Goal: Task Accomplishment & Management: Use online tool/utility

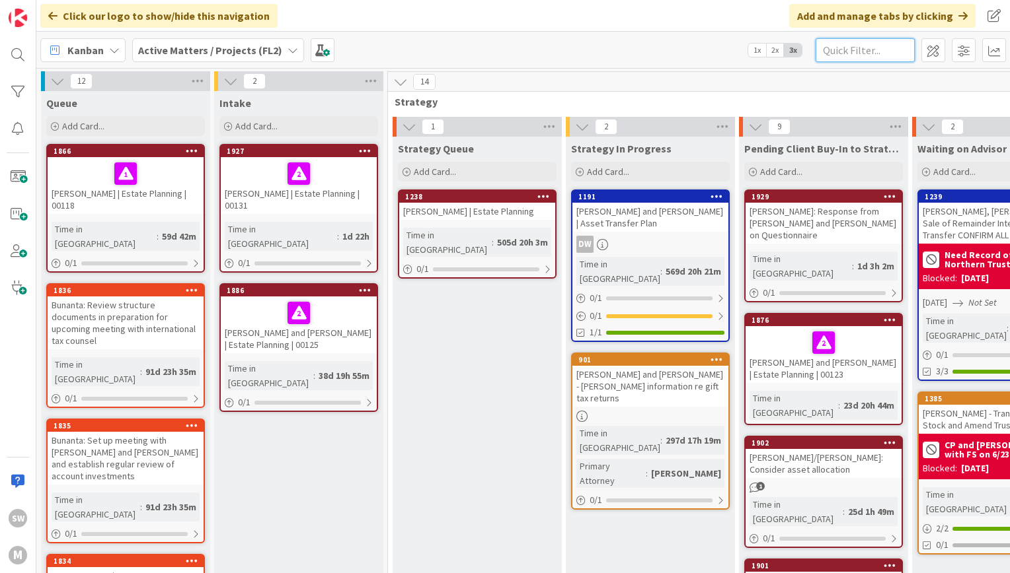
click at [853, 60] on input "text" at bounding box center [864, 50] width 99 height 24
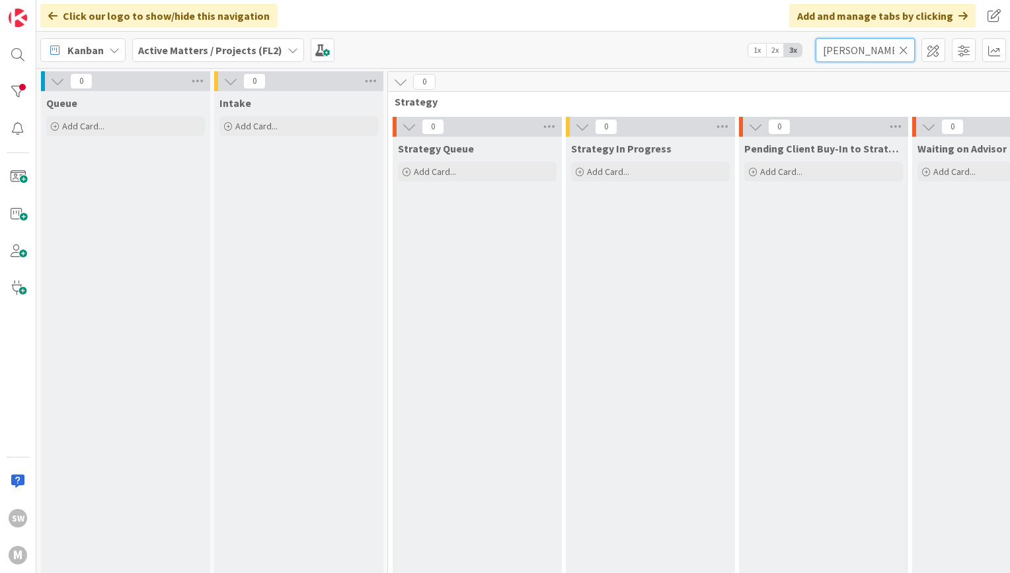
type input "[PERSON_NAME]"
click at [276, 114] on div "Intake Add Card..." at bounding box center [298, 115] width 169 height 48
click at [274, 122] on span "Add Card..." at bounding box center [256, 126] width 42 height 12
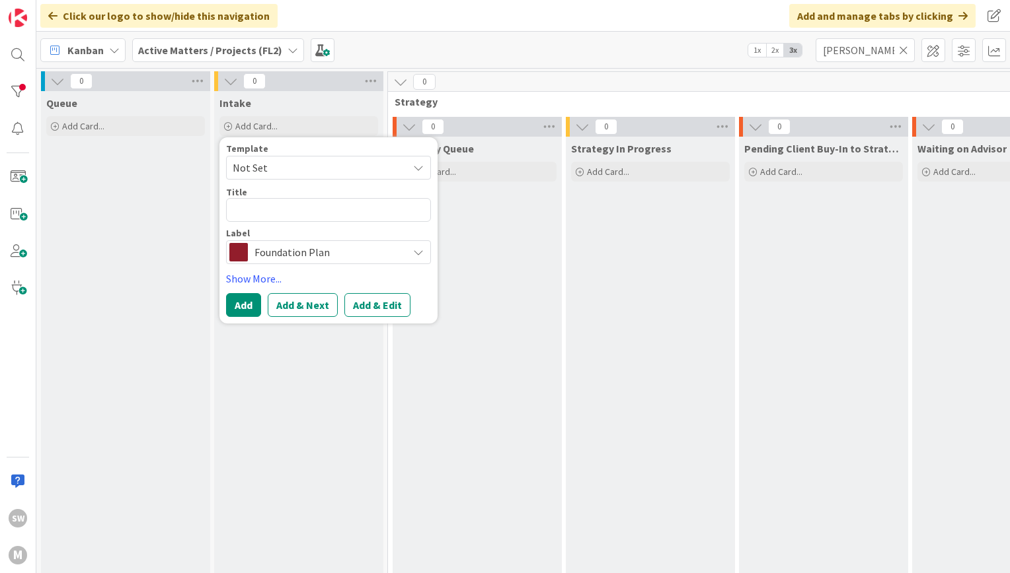
type textarea "x"
type textarea "Ro"
type textarea "x"
type textarea "[PERSON_NAME]"
type textarea "x"
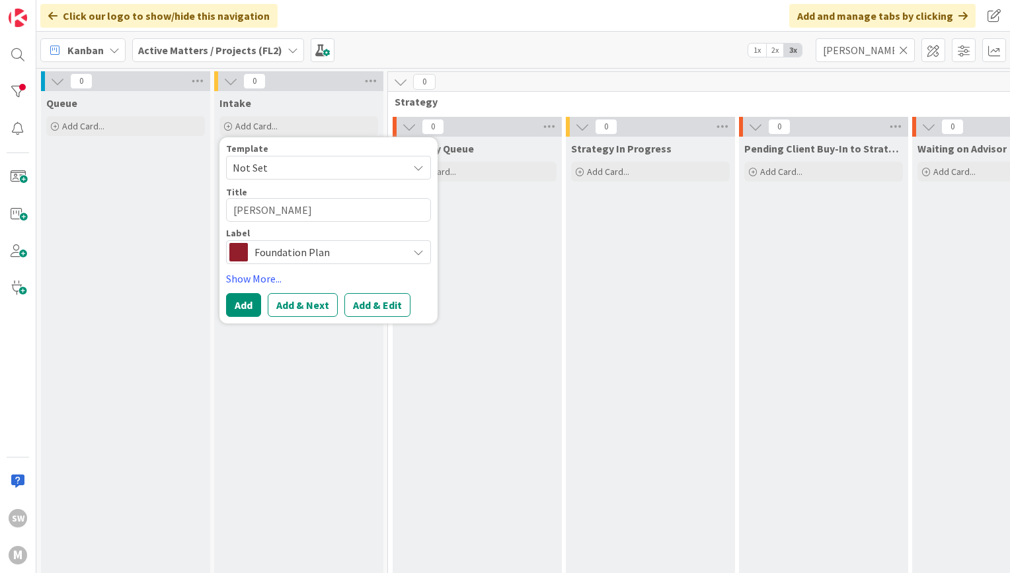
type textarea "Robe"
type textarea "x"
type textarea "Rober"
type textarea "x"
type textarea "Robe"
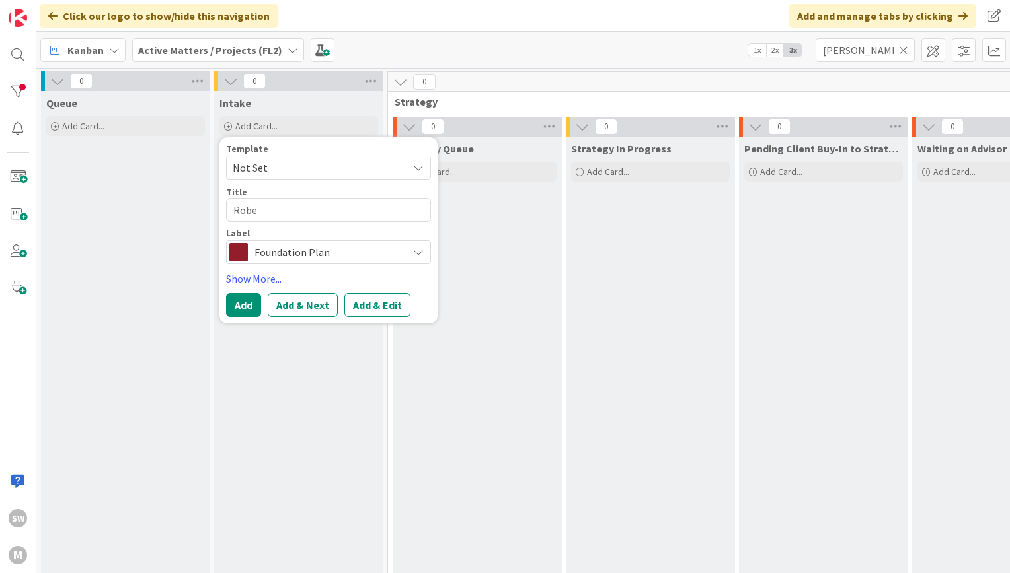
type textarea "x"
type textarea "[PERSON_NAME]"
type textarea "x"
type textarea "Ro"
type textarea "x"
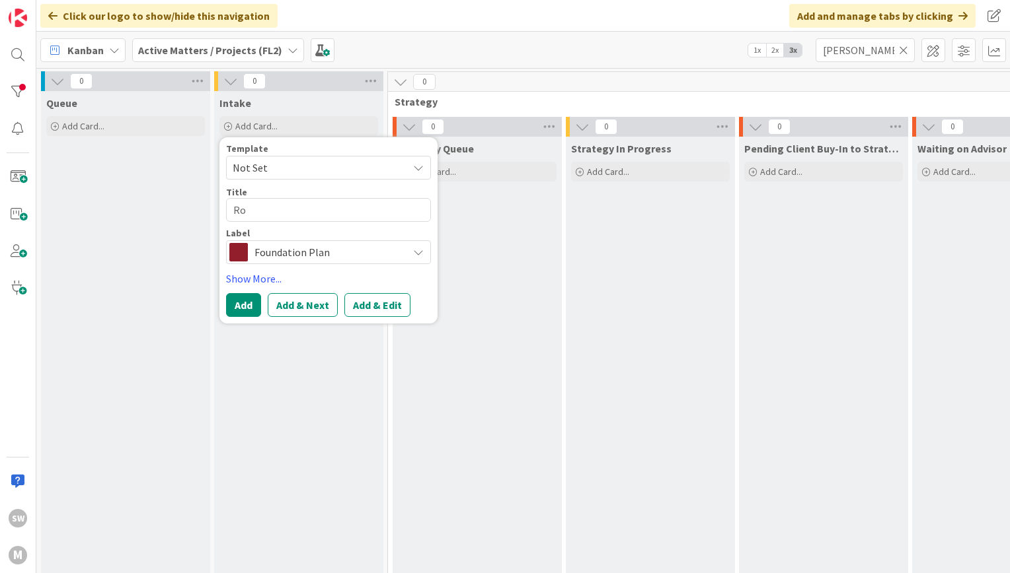
type textarea "R"
click at [840, 49] on input "[PERSON_NAME]" at bounding box center [864, 50] width 99 height 24
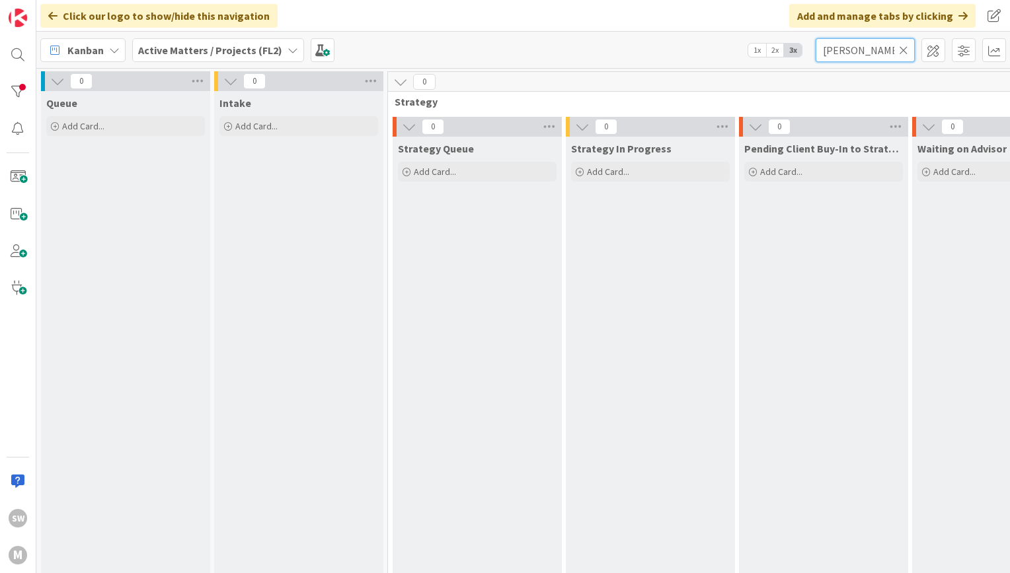
click at [840, 49] on input "[PERSON_NAME]" at bounding box center [864, 50] width 99 height 24
type input "paci"
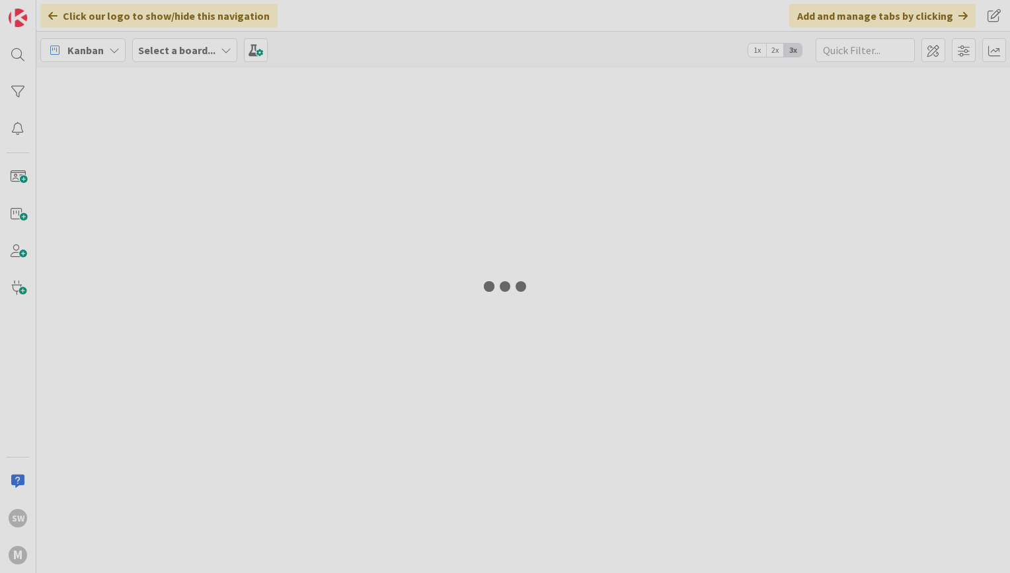
type input "paci"
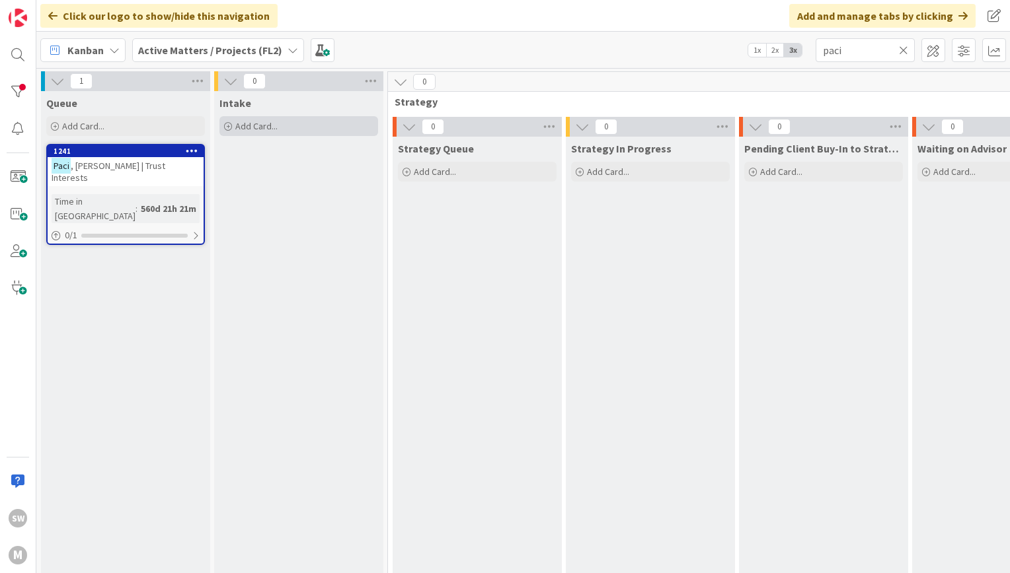
click at [268, 124] on span "Add Card..." at bounding box center [256, 126] width 42 height 12
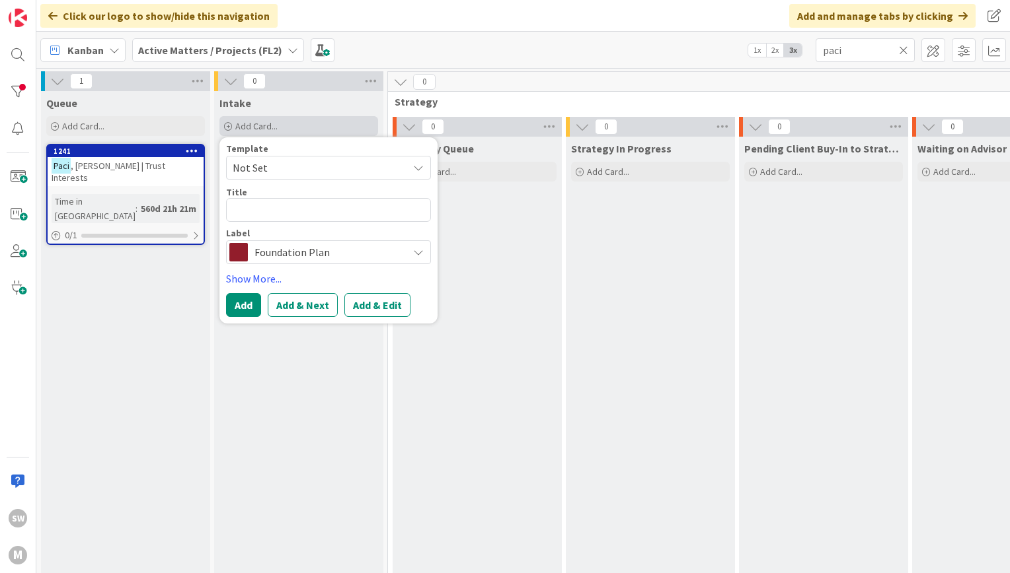
type textarea "x"
type textarea "S"
type textarea "x"
type textarea "St"
type textarea "x"
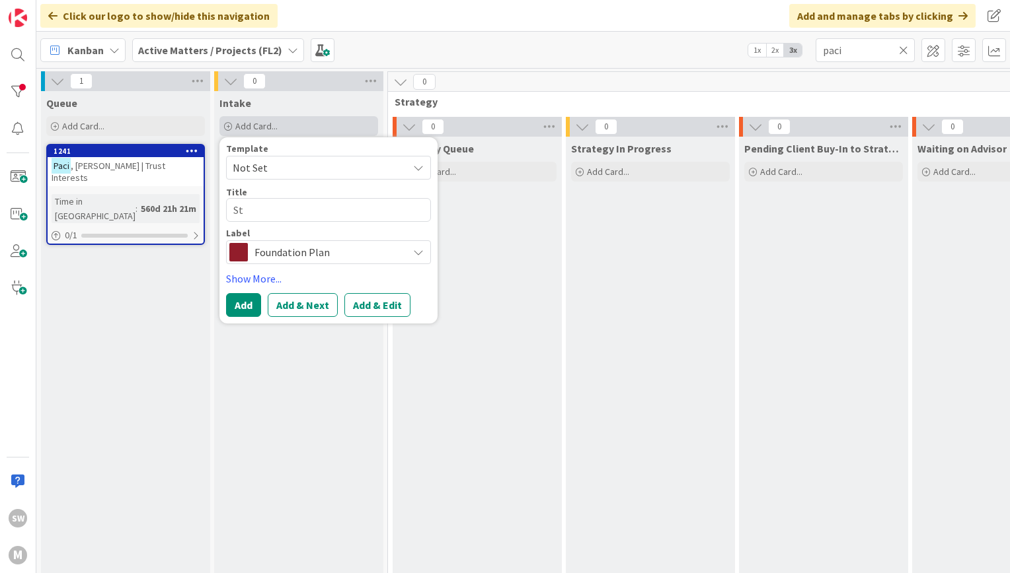
type textarea "Ste"
type textarea "x"
type textarea "Stef"
type textarea "x"
type textarea "Stefa"
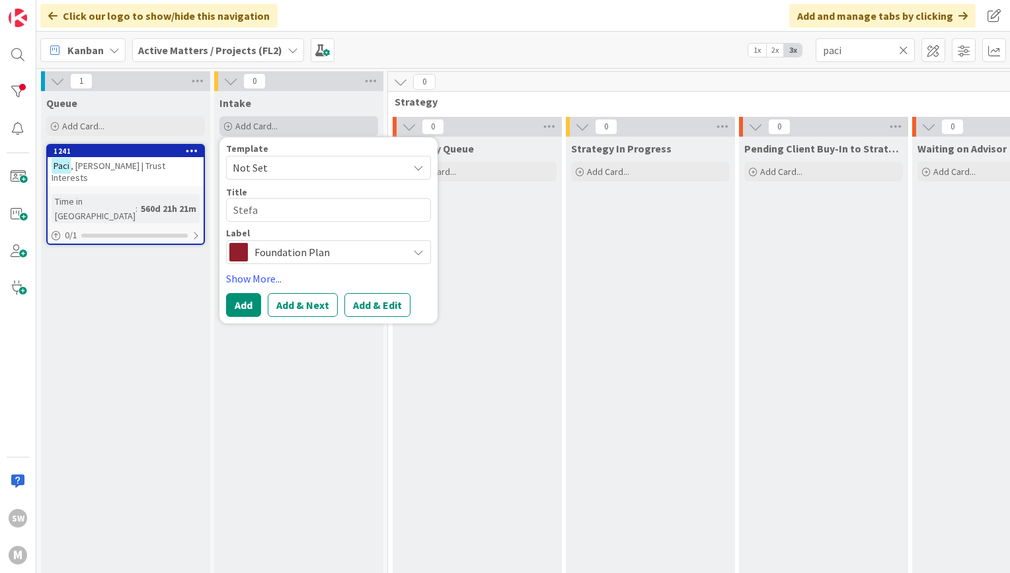
type textarea "x"
type textarea "Stefan"
type textarea "x"
type textarea "Stefano"
type textarea "x"
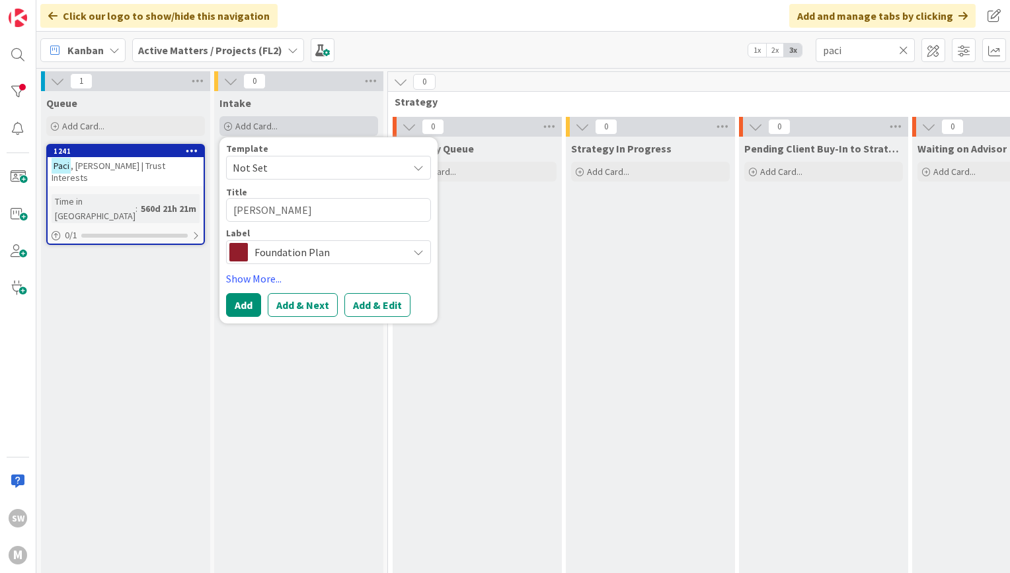
type textarea "Stefano,"
type textarea "x"
type textarea "Stefano,"
type textarea "x"
type textarea "Stefano, P"
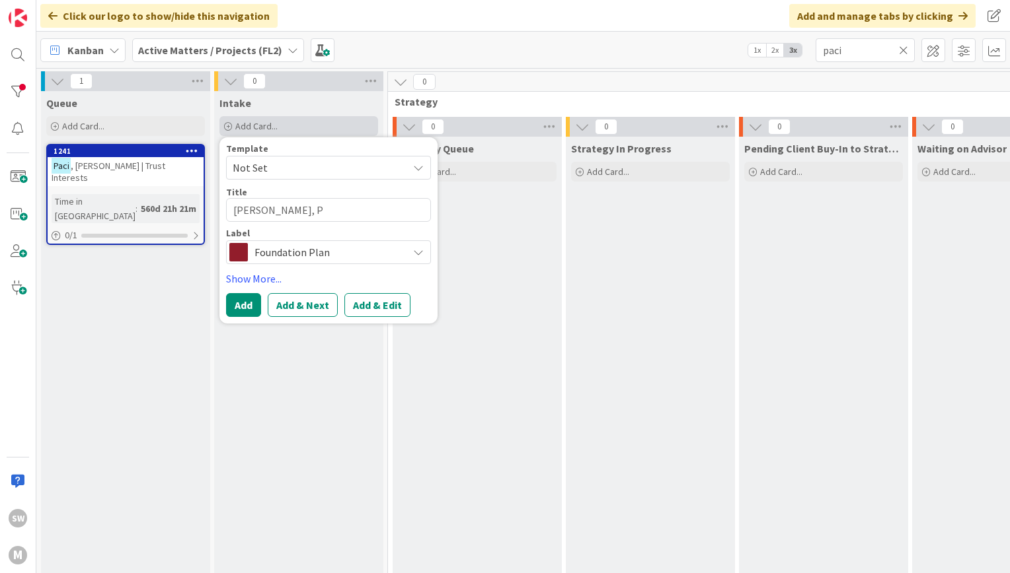
type textarea "x"
type textarea "Stefano, Pa"
type textarea "x"
type textarea "Stefano, Paci"
type textarea "x"
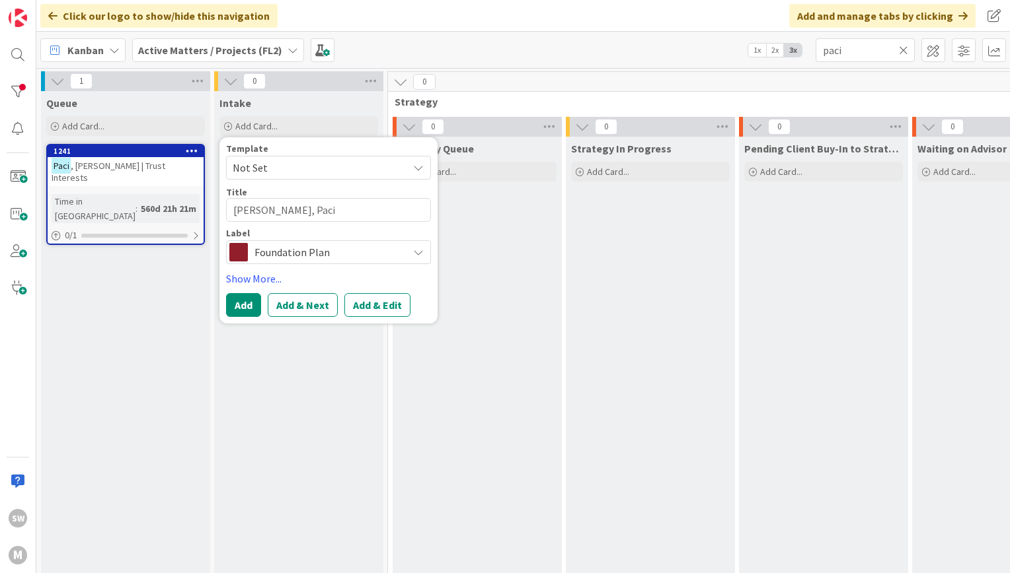
type textarea "Stefano, Paci"
drag, startPoint x: 320, startPoint y: 211, endPoint x: 129, endPoint y: 188, distance: 191.6
type textarea "x"
type textarea "P"
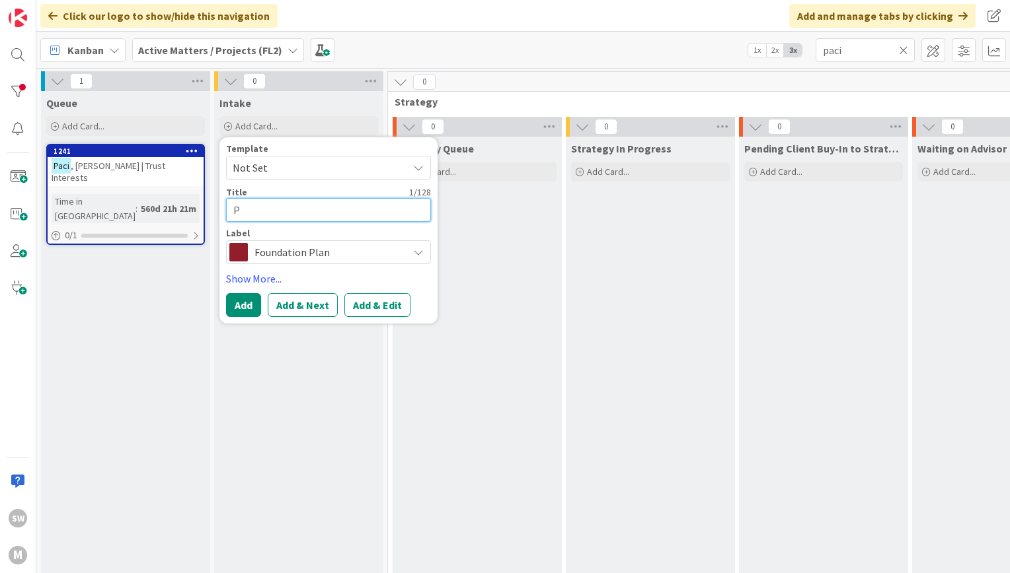
type textarea "x"
type textarea "Pa"
type textarea "x"
type textarea "Pac"
type textarea "x"
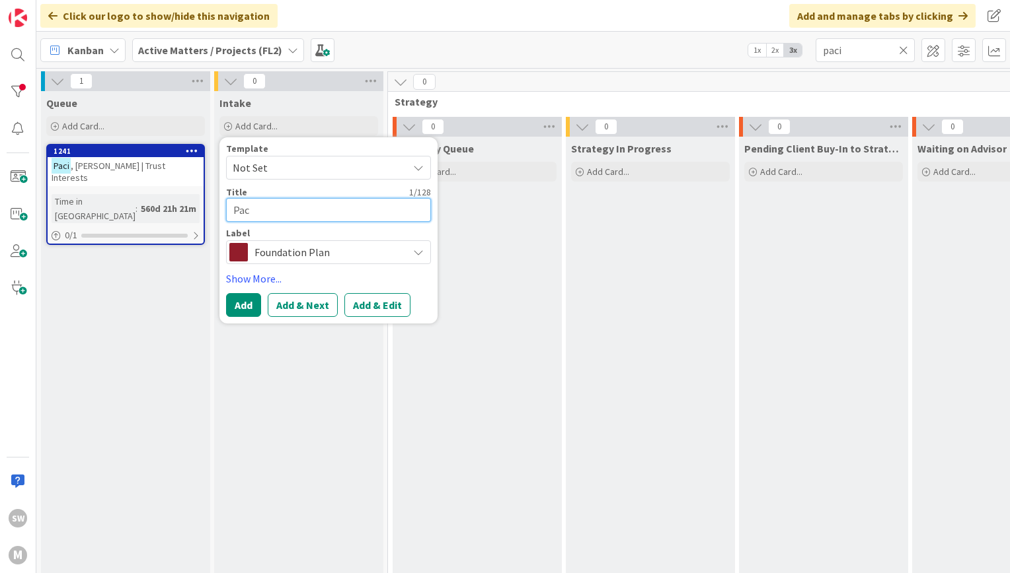
type textarea "Paci"
type textarea "x"
type textarea "Paci,"
type textarea "x"
type textarea "Paci,"
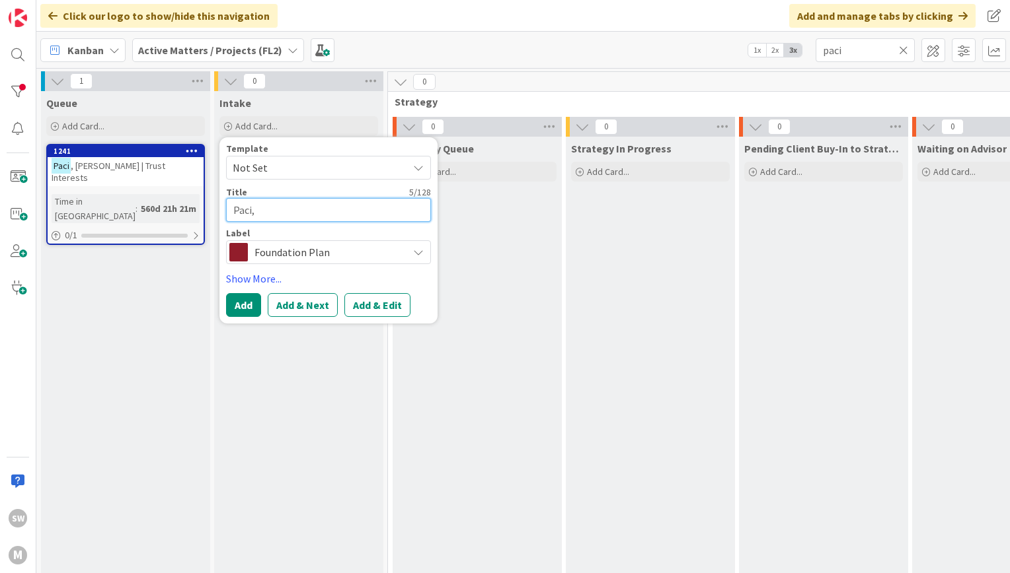
type textarea "x"
type textarea "Paci, S"
type textarea "x"
type textarea "Paci, St"
type textarea "x"
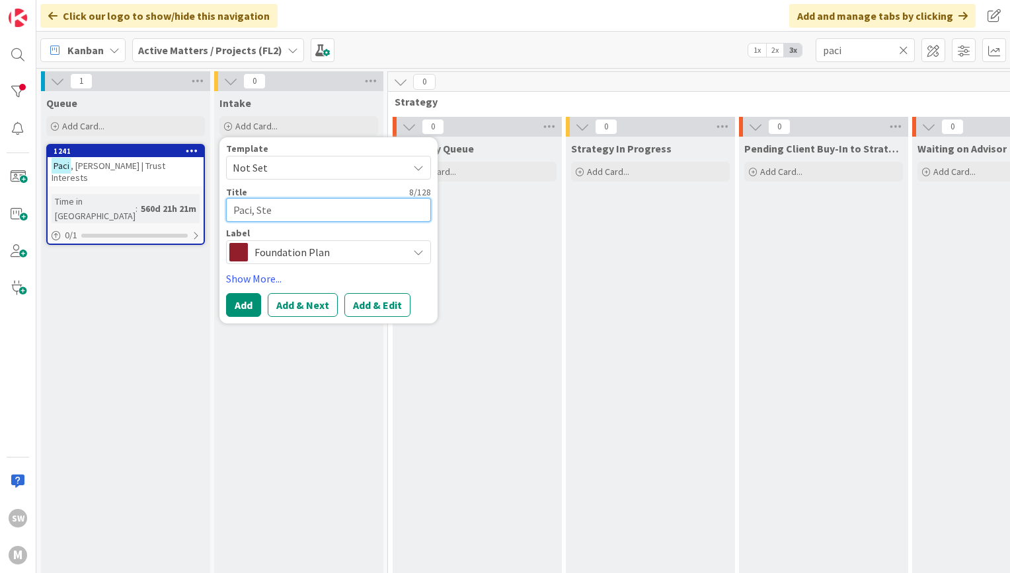
type textarea "Paci, Stef"
type textarea "x"
type textarea "Paci, Stefan"
type textarea "x"
type textarea "Paci, Stefano"
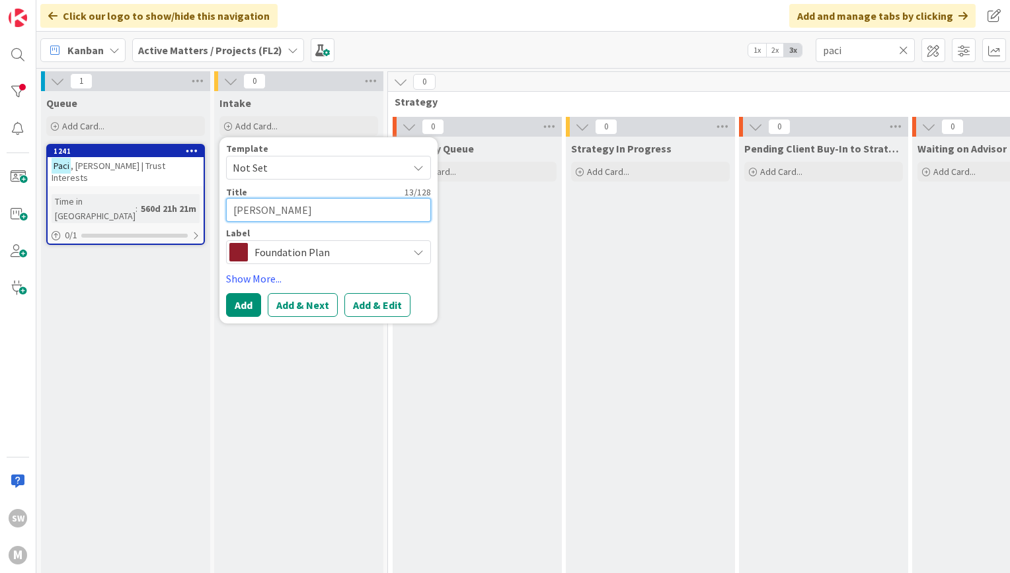
type textarea "x"
type textarea "Paci, Stefano"
type textarea "x"
type textarea "Paci, Stefano a"
type textarea "x"
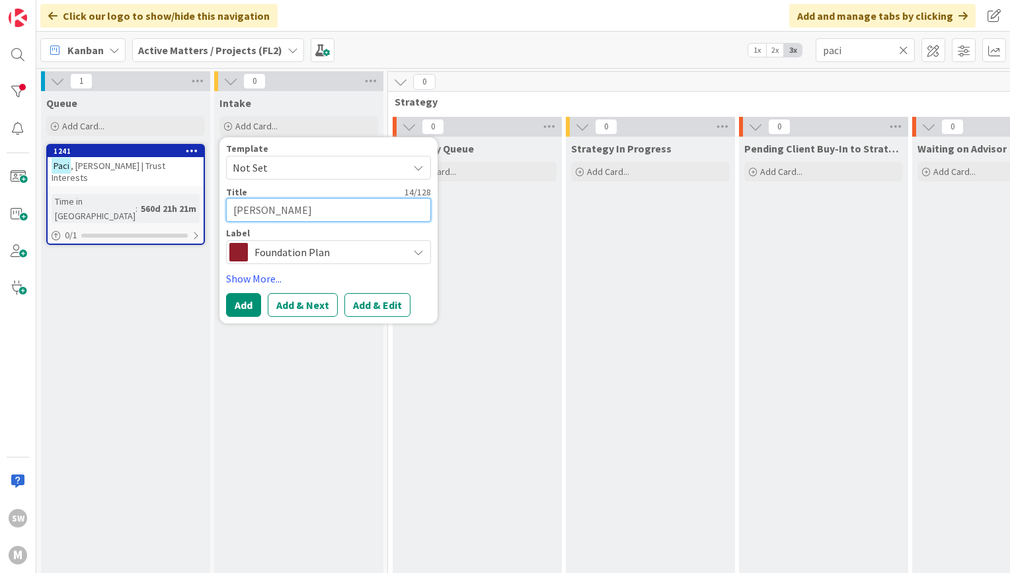
type textarea "Paci, Stefano an"
type textarea "x"
type textarea "Paci, Stefano and"
type textarea "x"
type textarea "Paci, Stefano and"
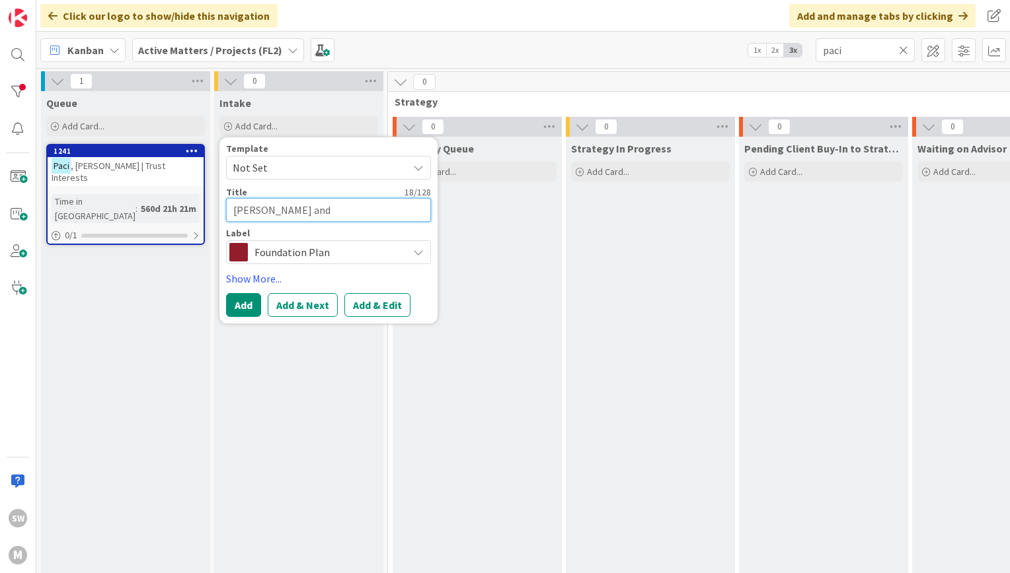
type textarea "x"
type textarea "Paci, Stefano and A"
type textarea "x"
type textarea "Paci, Stefano and Al"
type textarea "x"
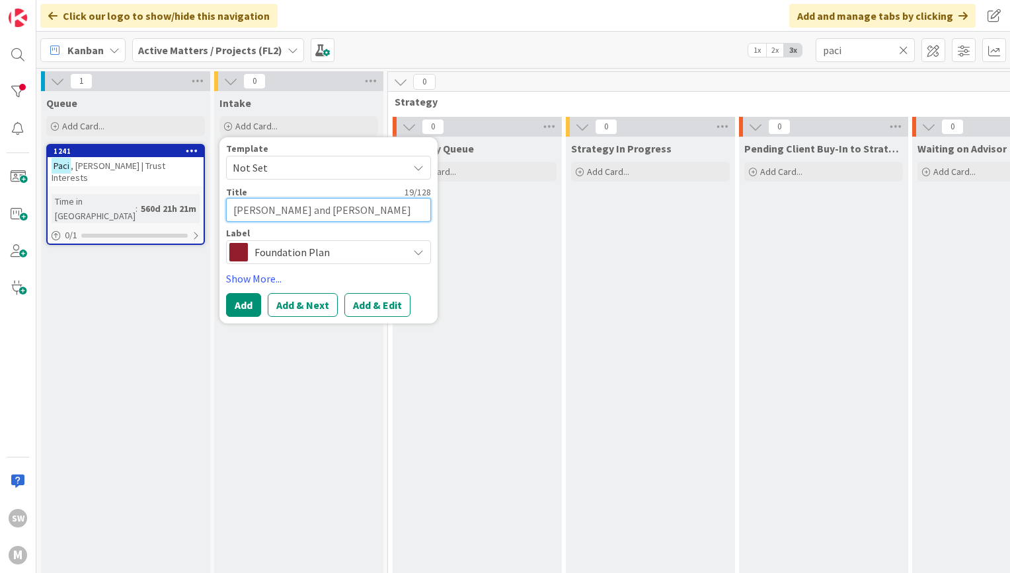
type textarea "Paci, Stefano and Ali"
type textarea "x"
type textarea "Paci, Stefano and Aliso"
type textarea "x"
type textarea "Paci, Stefano and Alison"
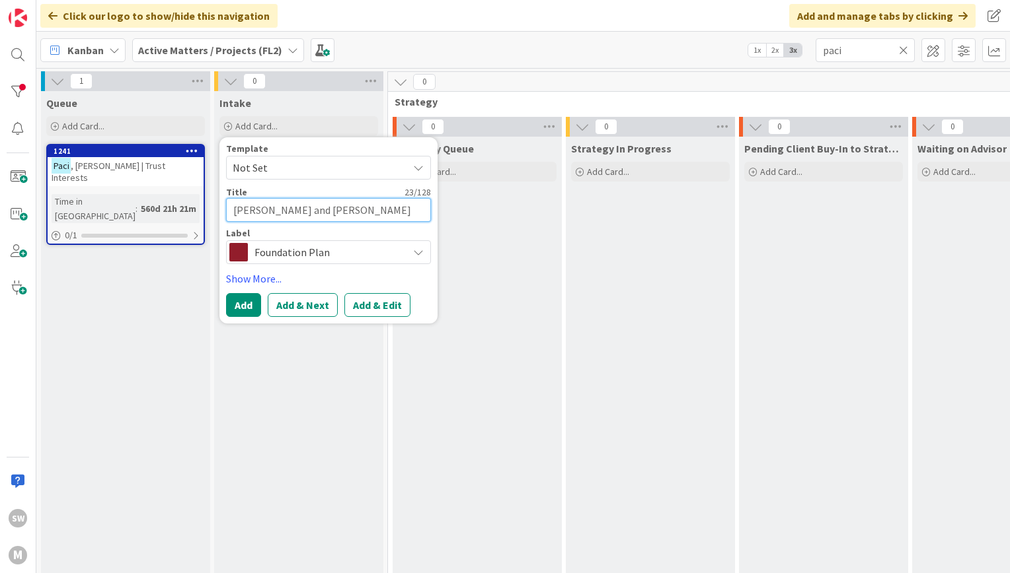
type textarea "x"
type textarea "Paci, Stefano and Alison J"
type textarea "x"
type textarea "Paci, Stefano and Alison J."
type textarea "x"
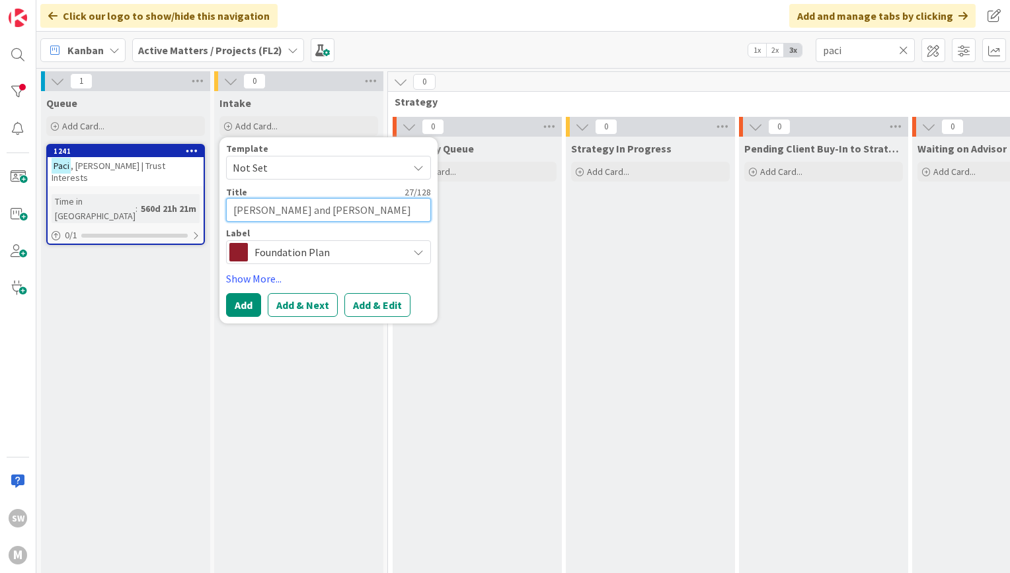
type textarea "Paci, Stefano and Alison J."
type textarea "x"
type textarea "Paci, Stefano and Alison J. M"
type textarea "x"
type textarea "Paci, Stefano and Alison J. Me"
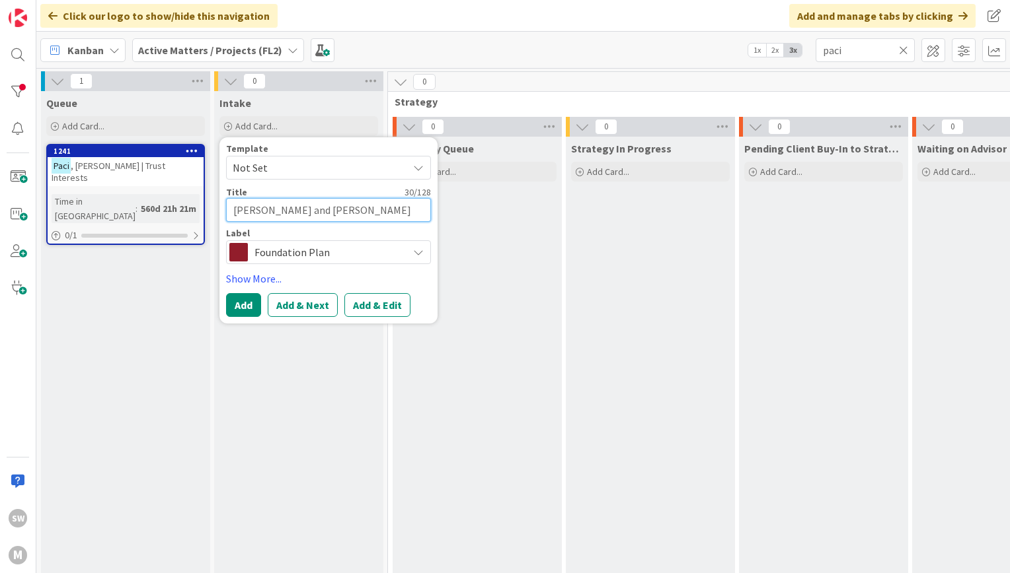
type textarea "x"
type textarea "Paci, Stefano and Alison J. Mea"
type textarea "x"
type textarea "Paci, Stefano and Alison J. Mear"
type textarea "x"
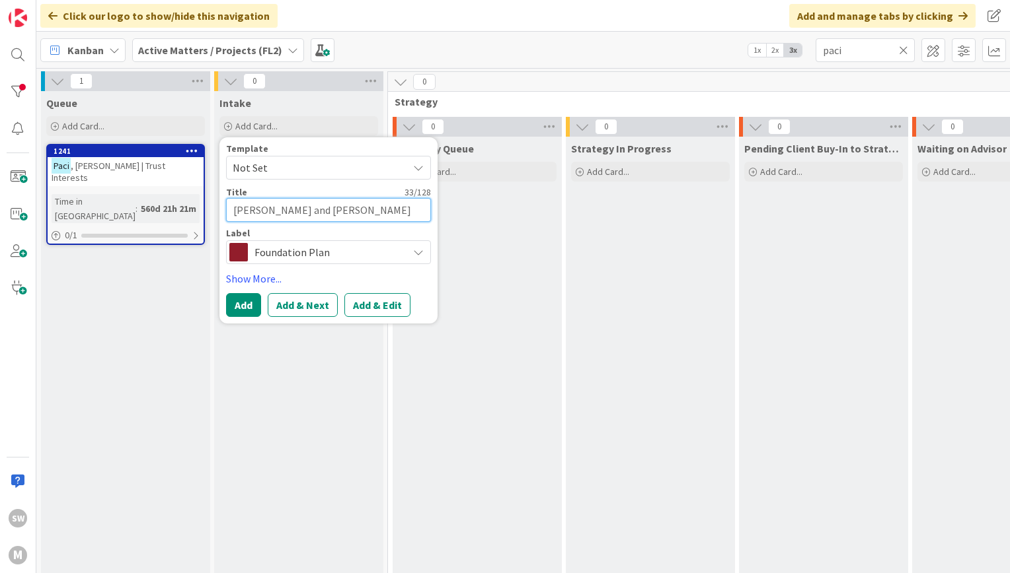
type textarea "Paci, Stefano and Alison J. Mears"
type textarea "x"
type textarea "Paci, Stefano and Alison J. Mears"
type textarea "x"
type textarea "Paci, Stefano and Alison J. Mears |"
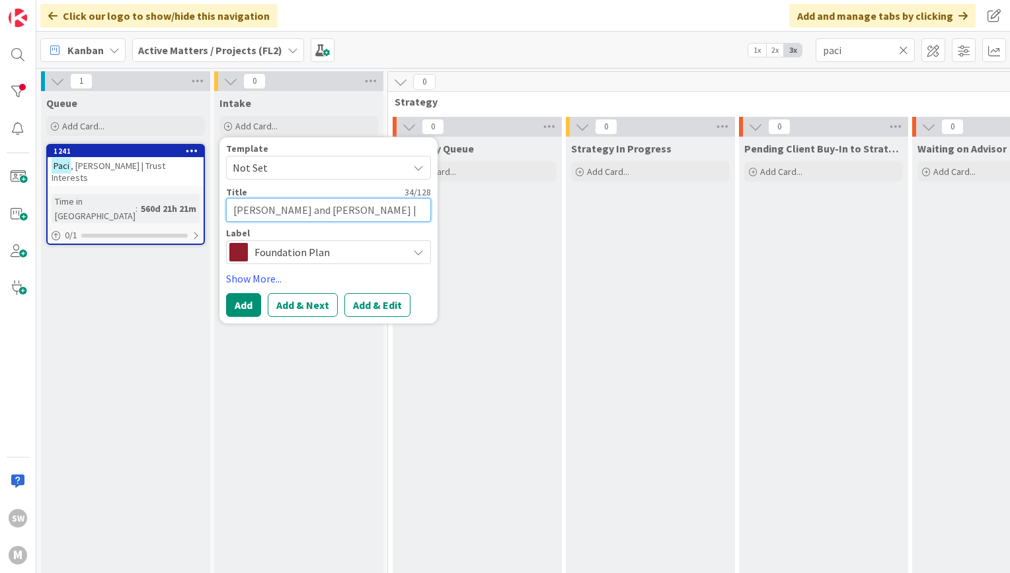
type textarea "x"
type textarea "Paci, Stefano and Alison J. Mears | E"
type textarea "x"
type textarea "Paci, Stefano and Alison J. Mears | Es"
type textarea "x"
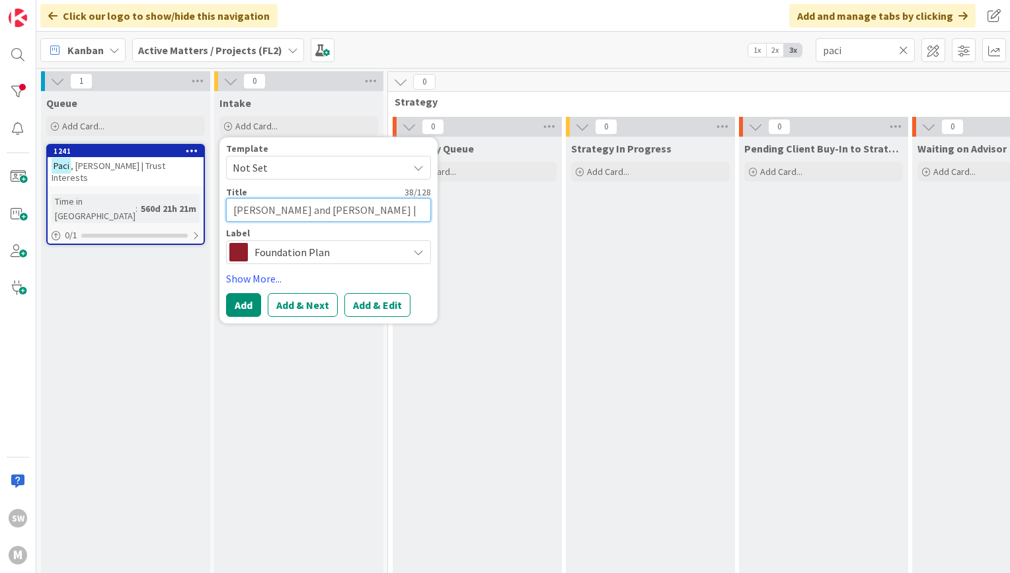
type textarea "Paci, Stefano and Alison J. Mears | Est"
type textarea "x"
type textarea "Paci, Stefano and Alison J. Mears | Esta"
type textarea "x"
type textarea "Paci, Stefano and Alison J. Mears | Estat"
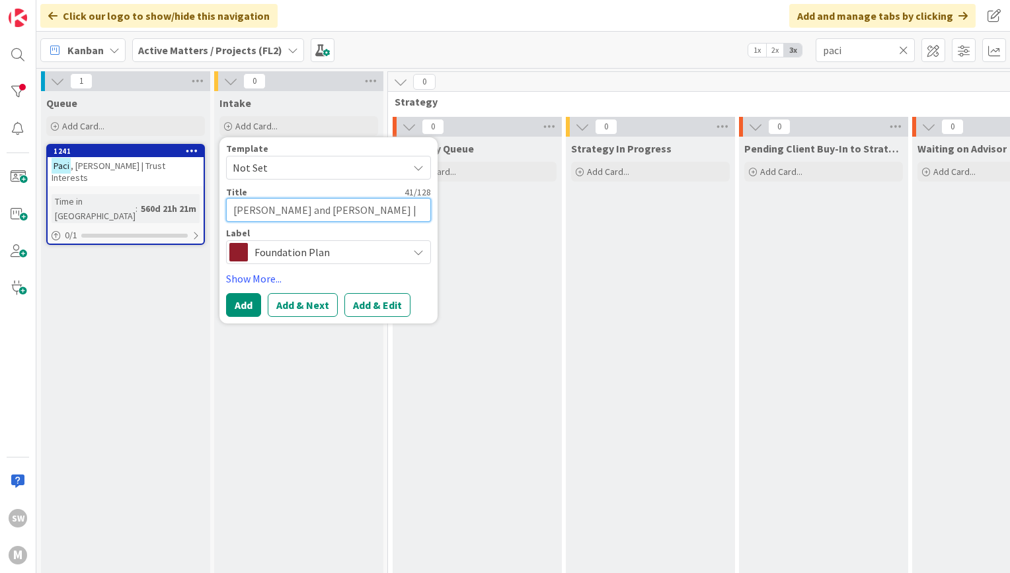
type textarea "x"
type textarea "Paci, Stefano and Alison J. Mears | Estate"
type textarea "x"
type textarea "Paci, Stefano and Alison J. Mears | Estate P"
type textarea "x"
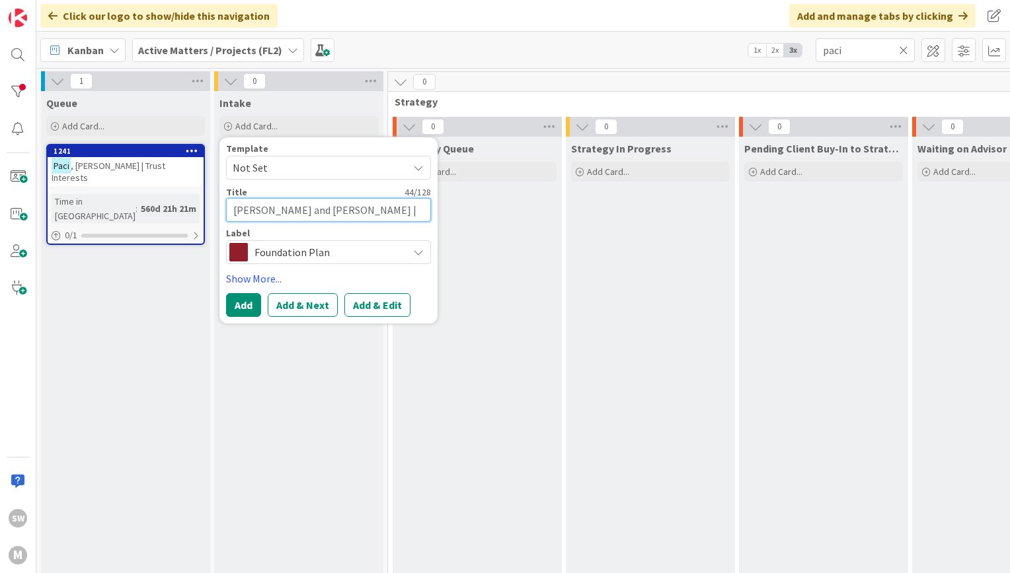
type textarea "Paci, Stefano and Alison J. Mears | Estate Pl"
type textarea "x"
type textarea "Paci, Stefano and Alison J. Mears | Estate Pla"
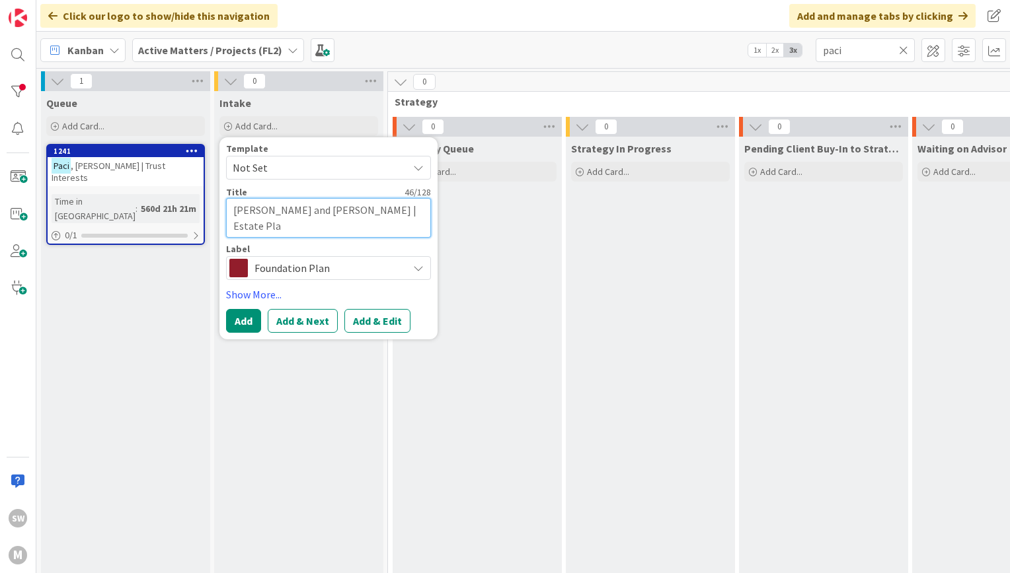
type textarea "x"
type textarea "Paci, Stefano and Alison J. Mears | Estate Plan"
type textarea "x"
type textarea "Paci, Stefano and Alison J. Mears | Estate Plann"
type textarea "x"
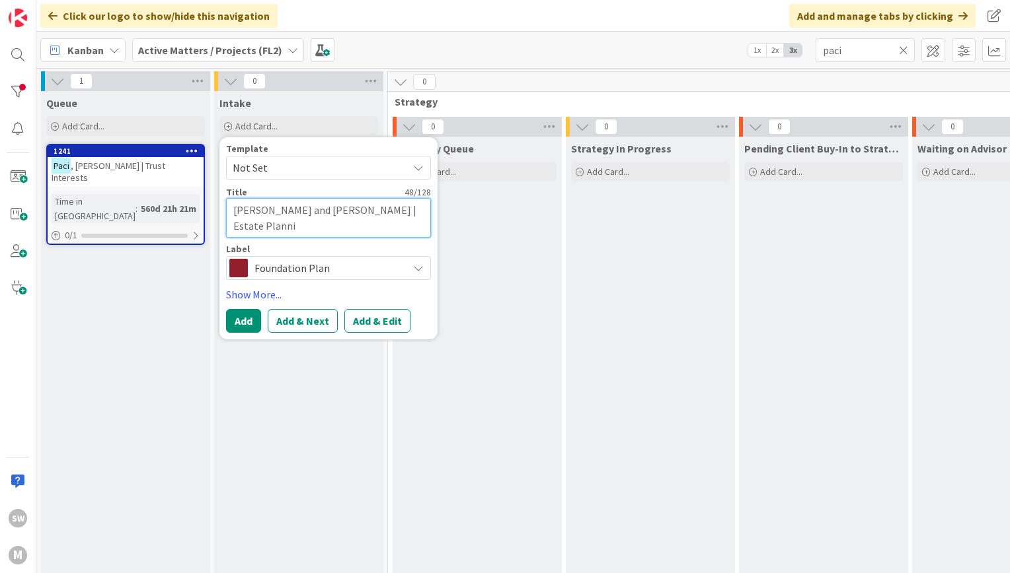
type textarea "Paci, Stefano and Alison J. Mears | Estate Plannin"
type textarea "x"
type textarea "Paci, Stefano and Alison J. Mears | Estate Planning"
type textarea "x"
type textarea "Paci, Stefano and Alison J. Mears | Estate Planning"
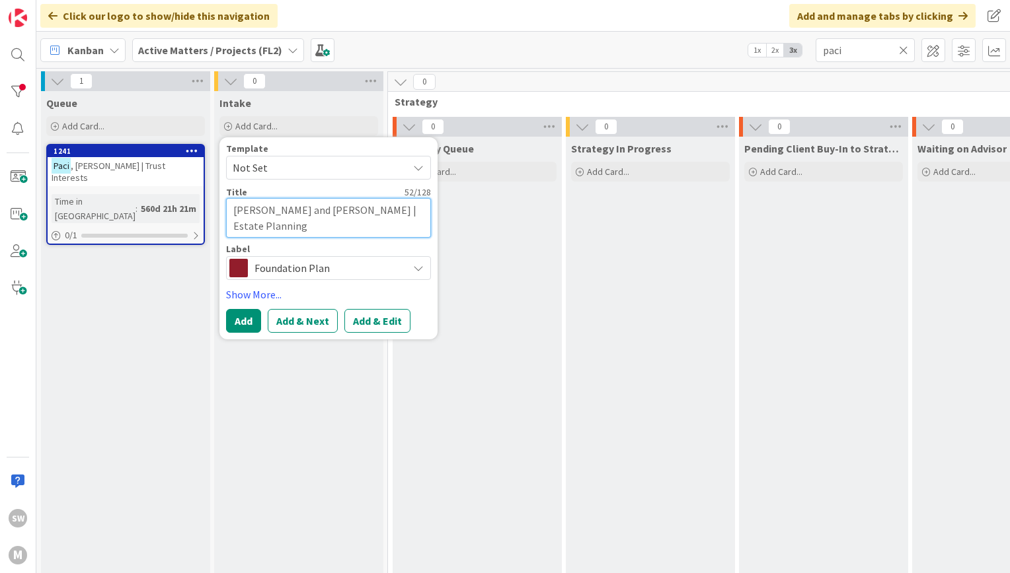
type textarea "x"
type textarea "Paci, Stefano and Alison J. Mears | Estate Planning |"
type textarea "x"
type textarea "Paci, Stefano and Alison J. Mears | Estate Planning |"
type textarea "x"
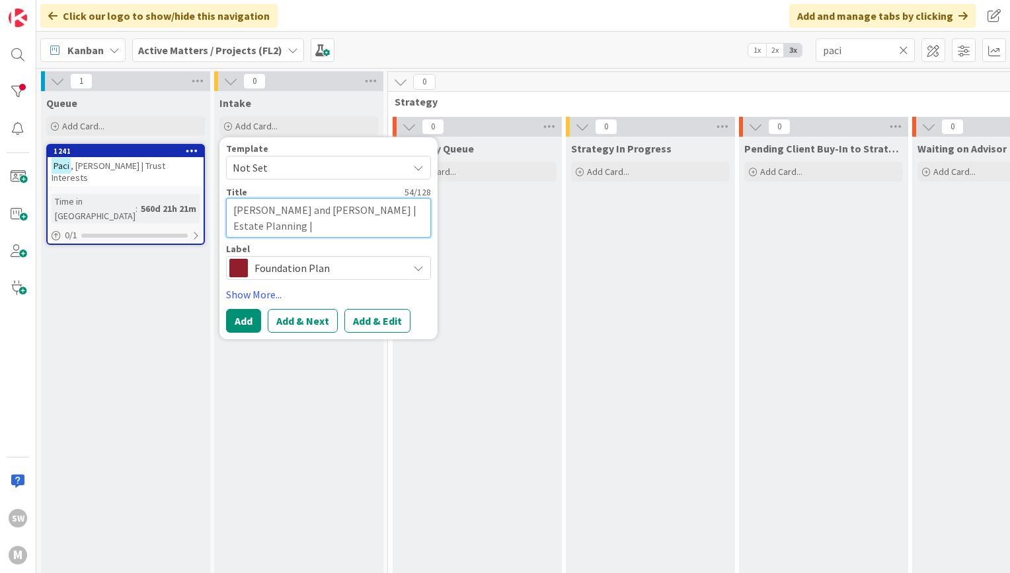
type textarea "Paci, Stefano and Alison J. Mears | Estate Planning | 0"
type textarea "x"
type textarea "Paci, Stefano and Alison J. Mears | Estate Planning | 00"
type textarea "x"
type textarea "Paci, Stefano and Alison J. Mears | Estate Planning | 001"
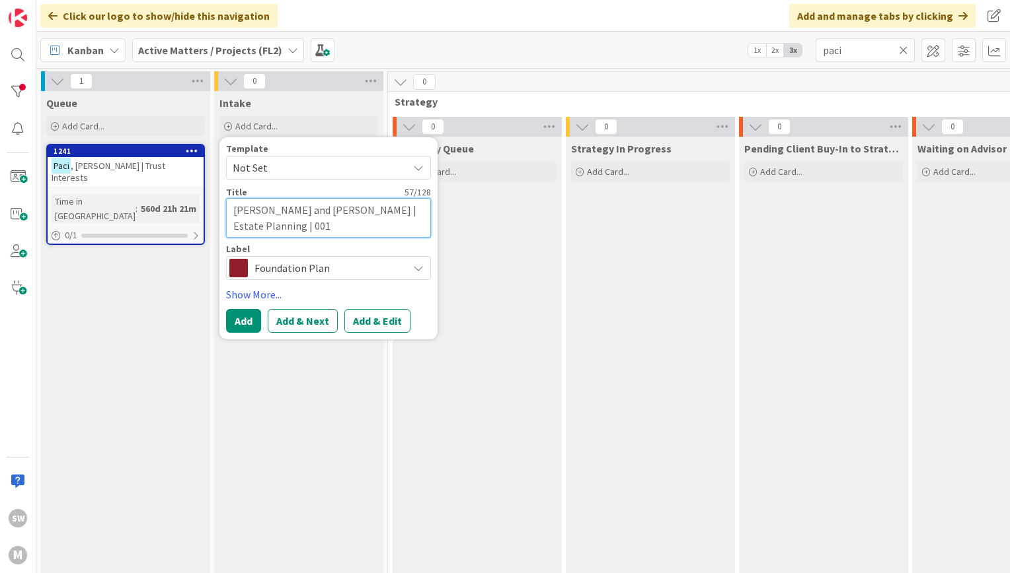
type textarea "x"
type textarea "Paci, Stefano and Alison J. Mears | Estate Planning | 0013"
type textarea "x"
type textarea "Paci, Stefano and Alison J. Mears | Estate Planning | 00134"
click at [232, 324] on button "Add" at bounding box center [243, 321] width 35 height 24
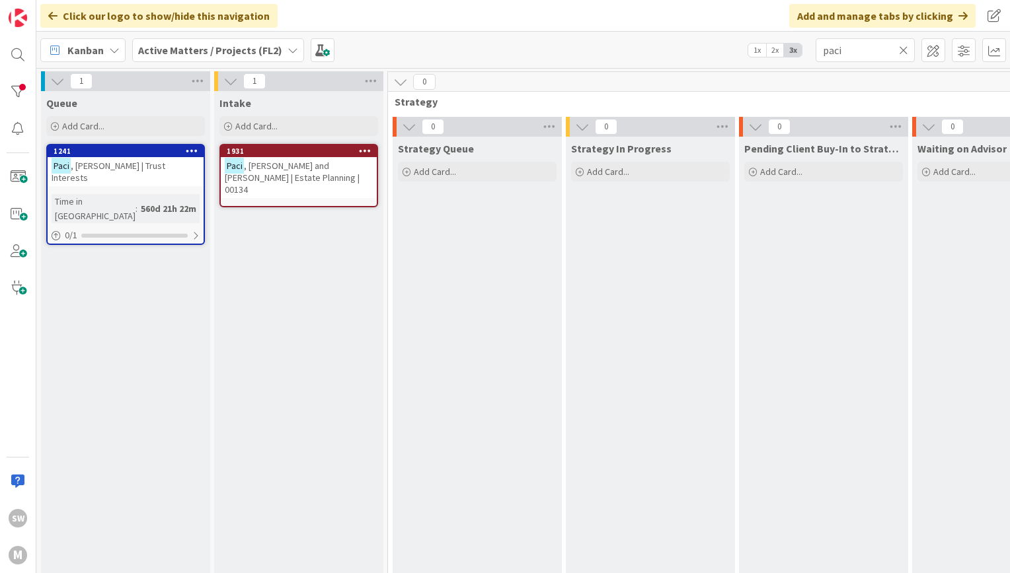
click at [283, 178] on span ", Stefano and Alison J. Mears | Estate Planning | 00134" at bounding box center [292, 178] width 135 height 36
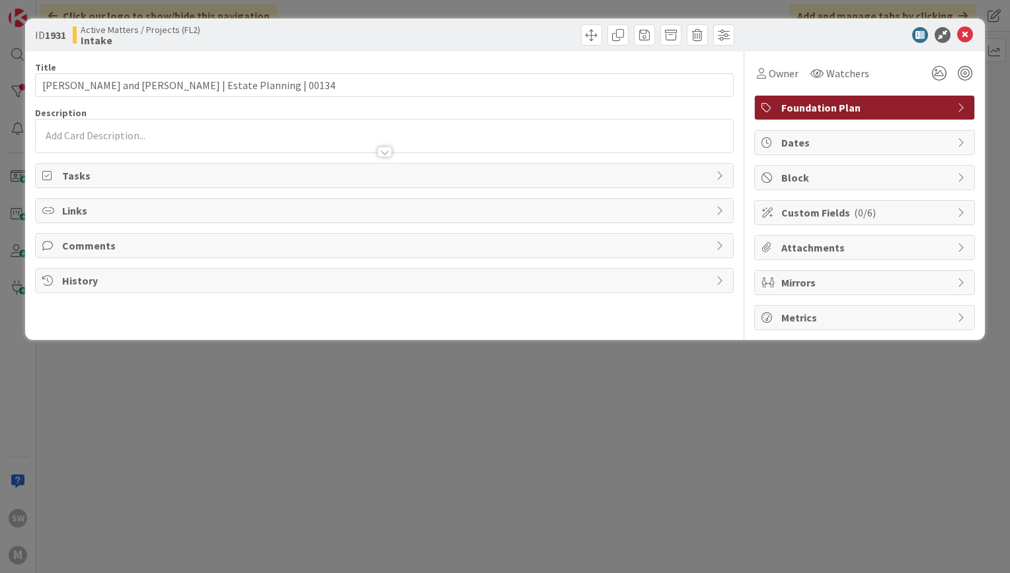
type input "paci"
click at [702, 340] on div "ID 1931 Active Matters / Projects (FL2) Intake Title 59 / 128 Paci, Stefano and…" at bounding box center [505, 286] width 1010 height 573
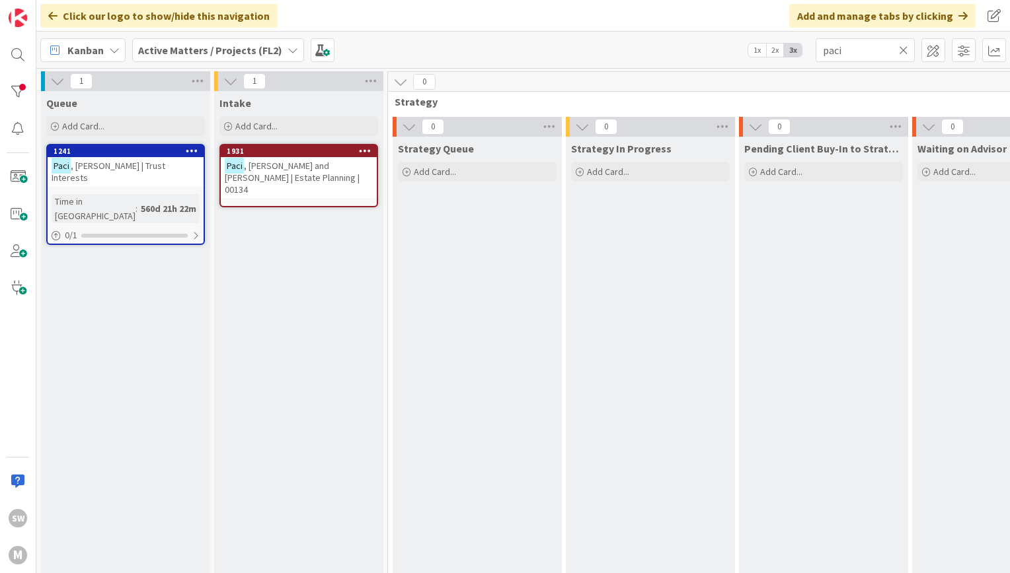
click at [278, 166] on span ", Stefano and Alison J. Mears | Estate Planning | 00134" at bounding box center [292, 178] width 135 height 36
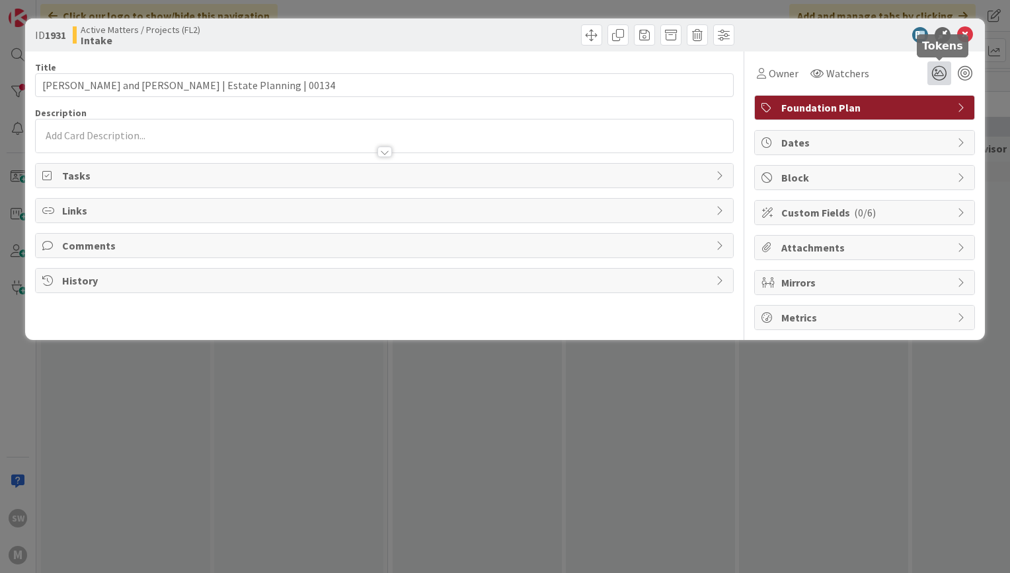
click at [942, 69] on icon at bounding box center [939, 73] width 24 height 24
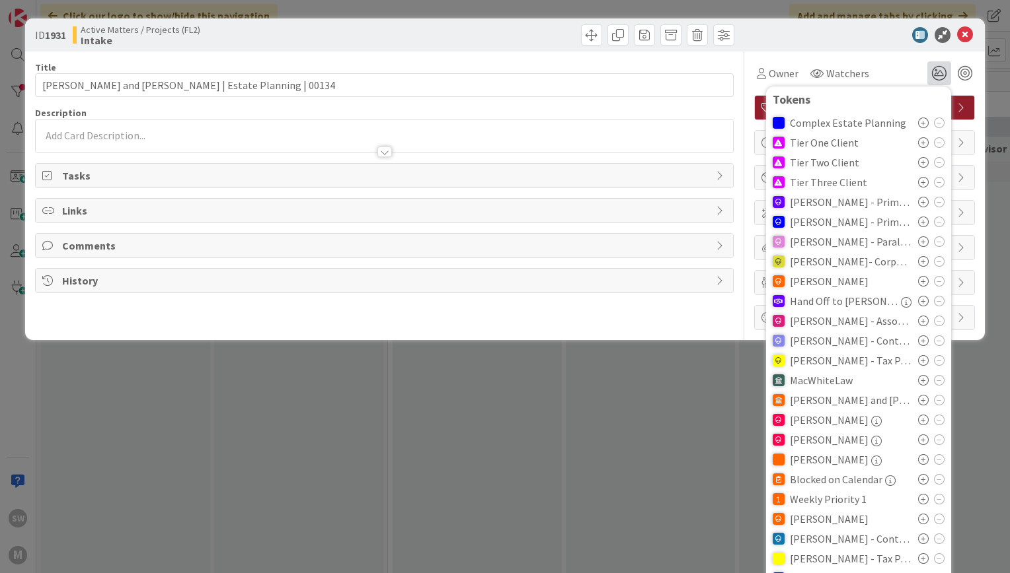
click at [918, 141] on icon at bounding box center [923, 142] width 11 height 11
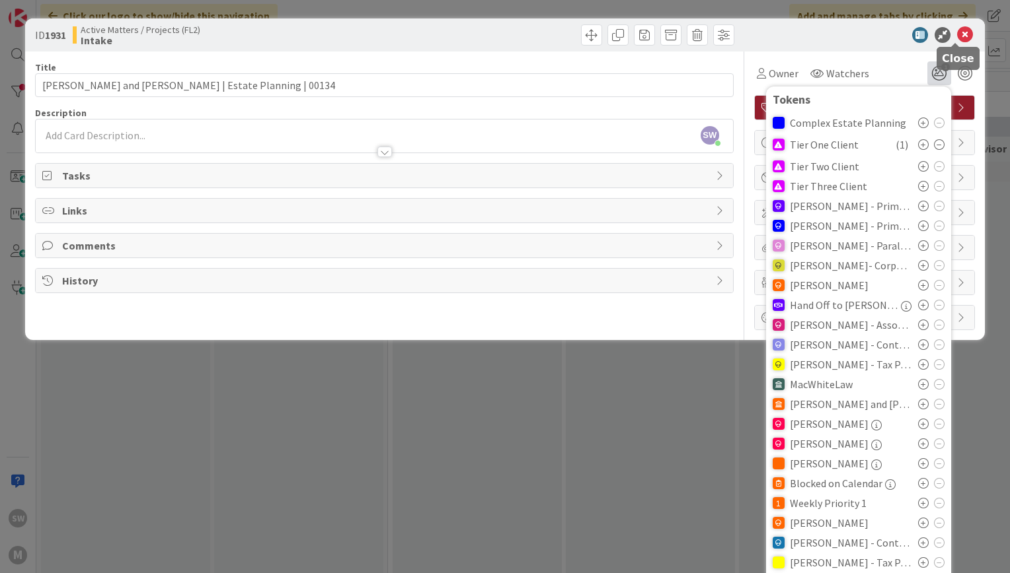
click at [957, 34] on icon at bounding box center [965, 35] width 16 height 16
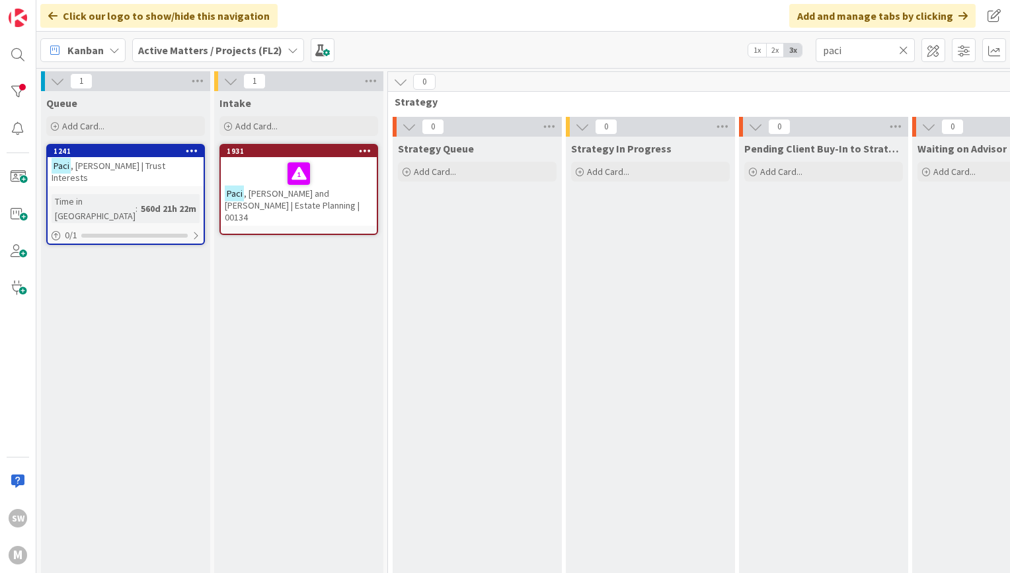
click at [265, 54] on b "Active Matters / Projects (FL2)" at bounding box center [210, 50] width 144 height 13
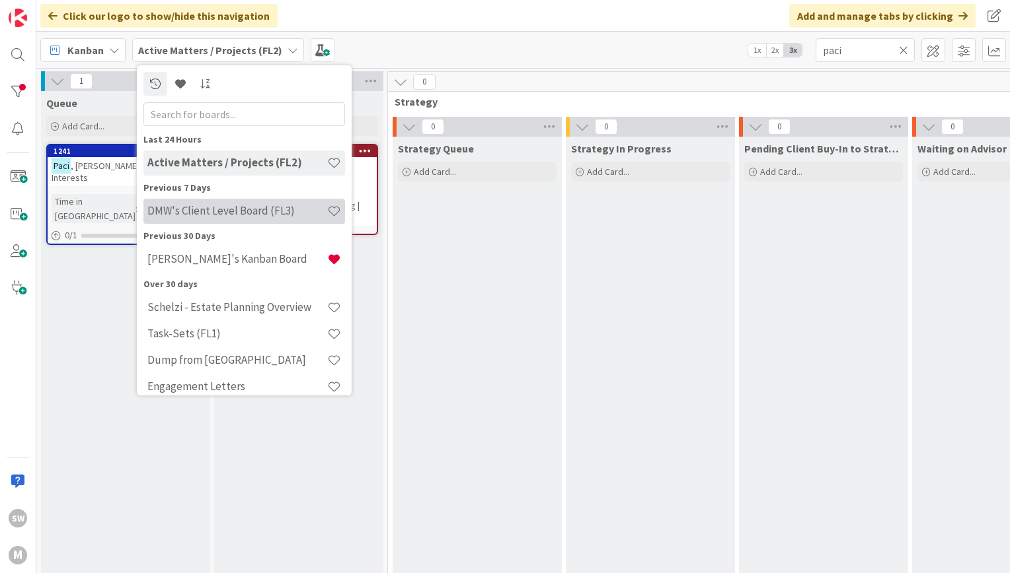
click at [248, 215] on h4 "DMW's Client Level Board (FL3)" at bounding box center [237, 210] width 180 height 13
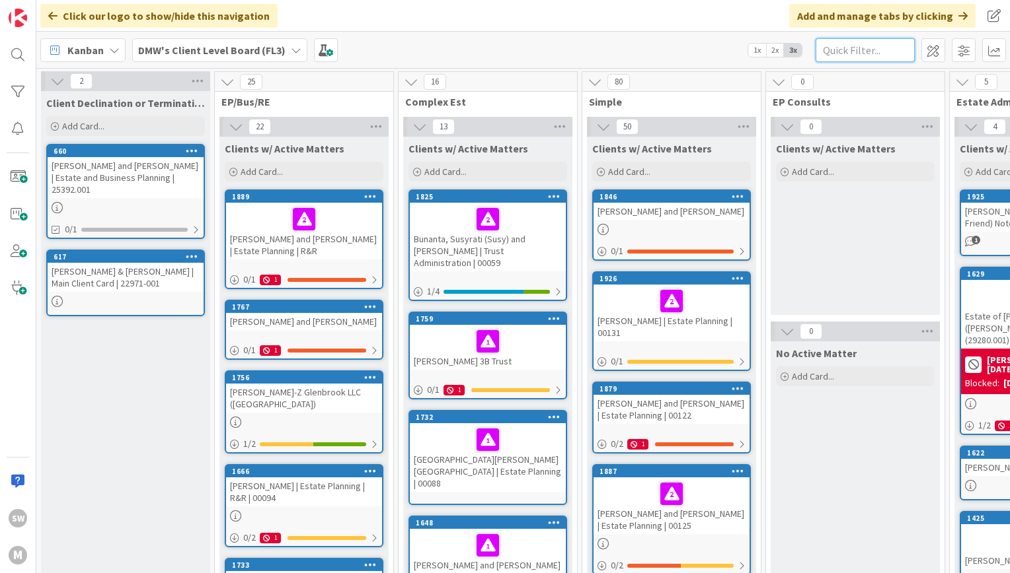
click at [848, 56] on input "text" at bounding box center [864, 50] width 99 height 24
type input "stefano"
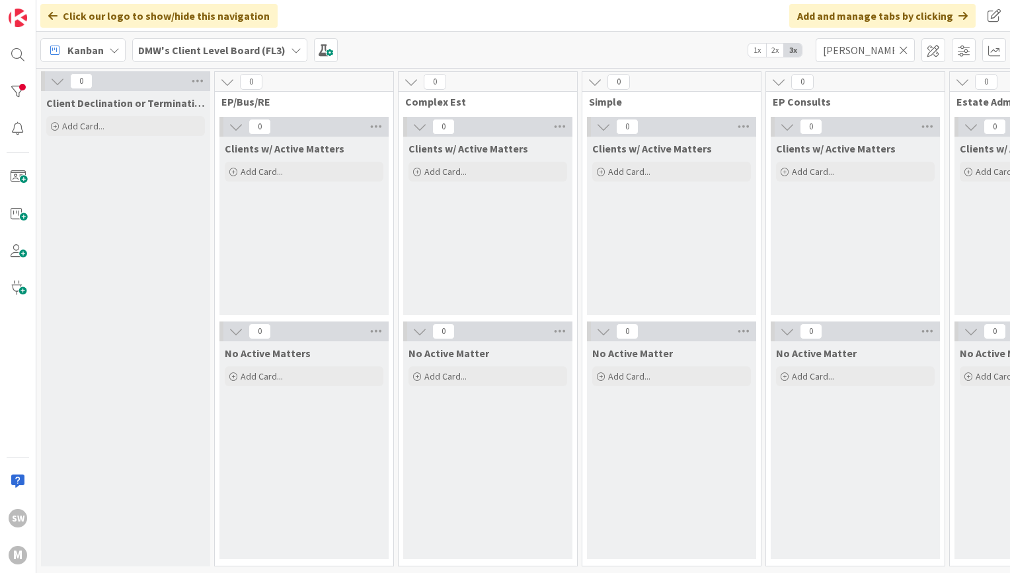
click at [248, 44] on b "DMW's Client Level Board (FL3)" at bounding box center [211, 50] width 147 height 13
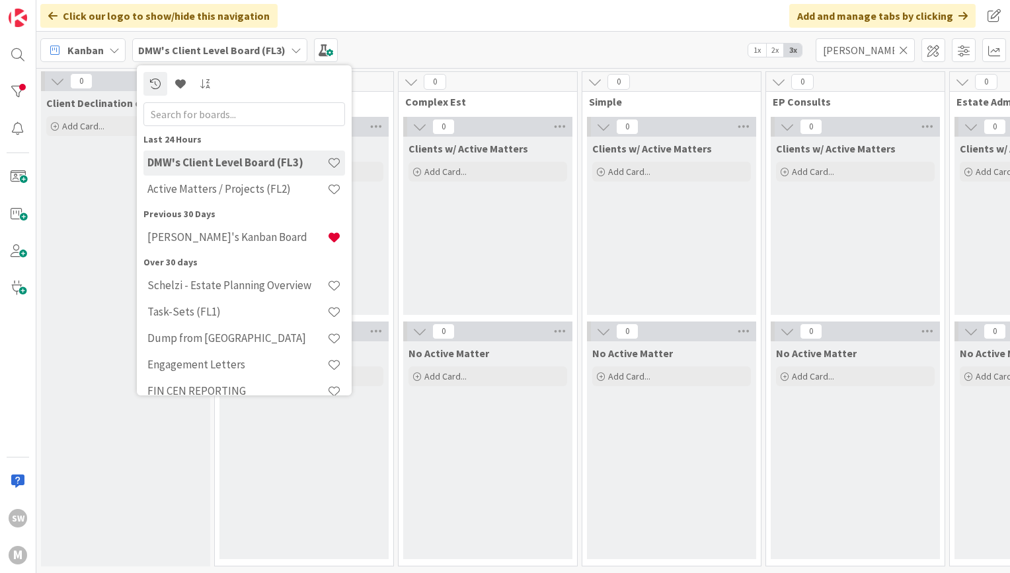
click at [525, 12] on div "Click our logo to show/hide this navigation Add and manage tabs by clicking" at bounding box center [522, 16] width 973 height 32
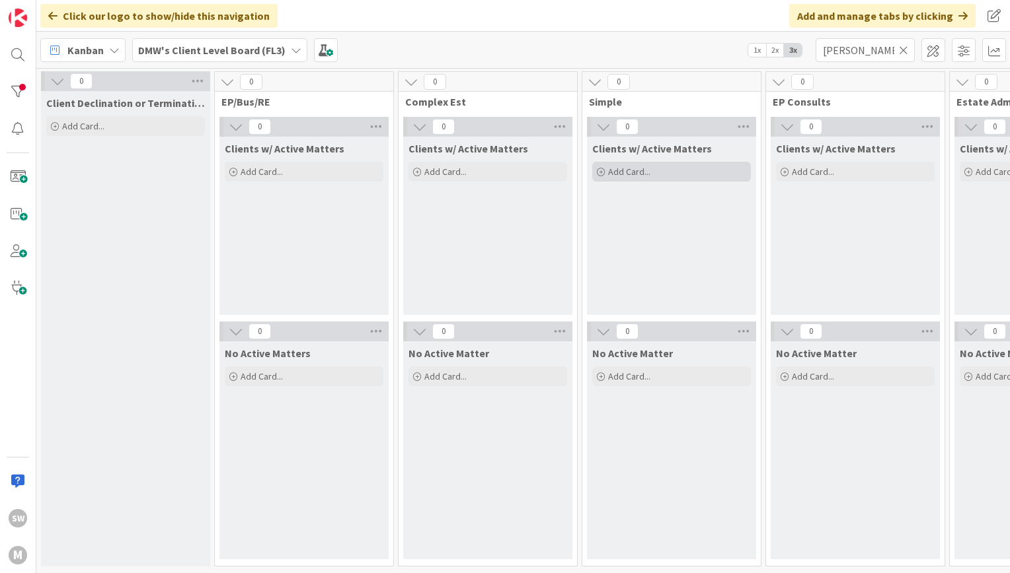
click at [630, 173] on span "Add Card..." at bounding box center [629, 172] width 42 height 12
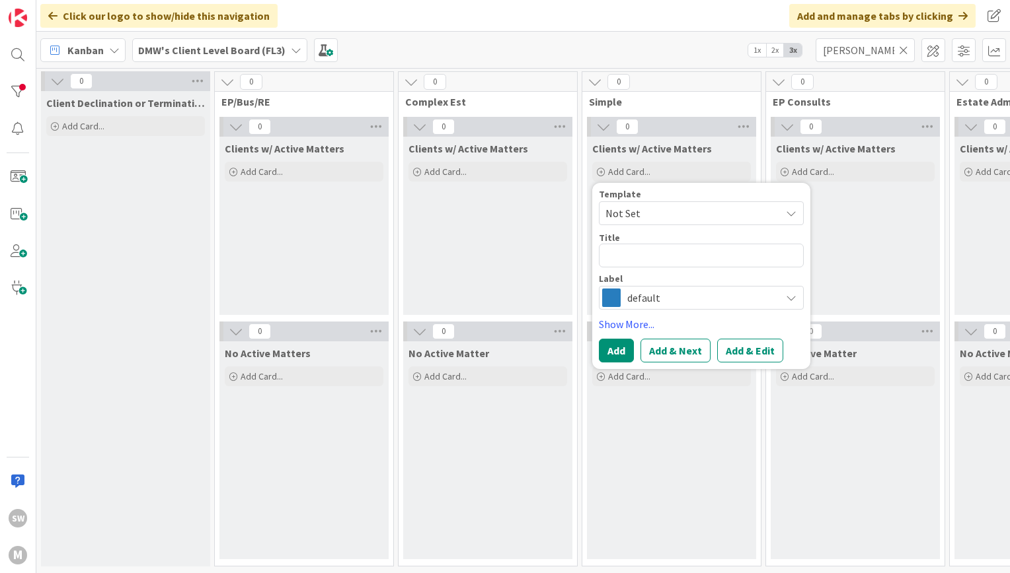
click at [642, 206] on span "Not Set" at bounding box center [687, 213] width 165 height 17
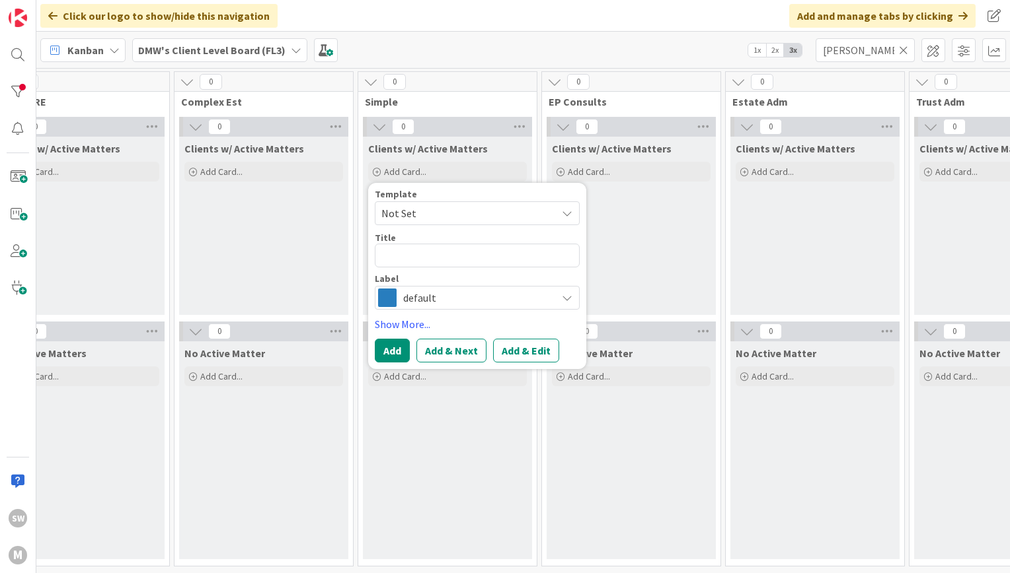
scroll to position [3, 225]
click at [470, 258] on textarea at bounding box center [475, 256] width 205 height 24
type textarea "x"
type textarea "P"
type textarea "x"
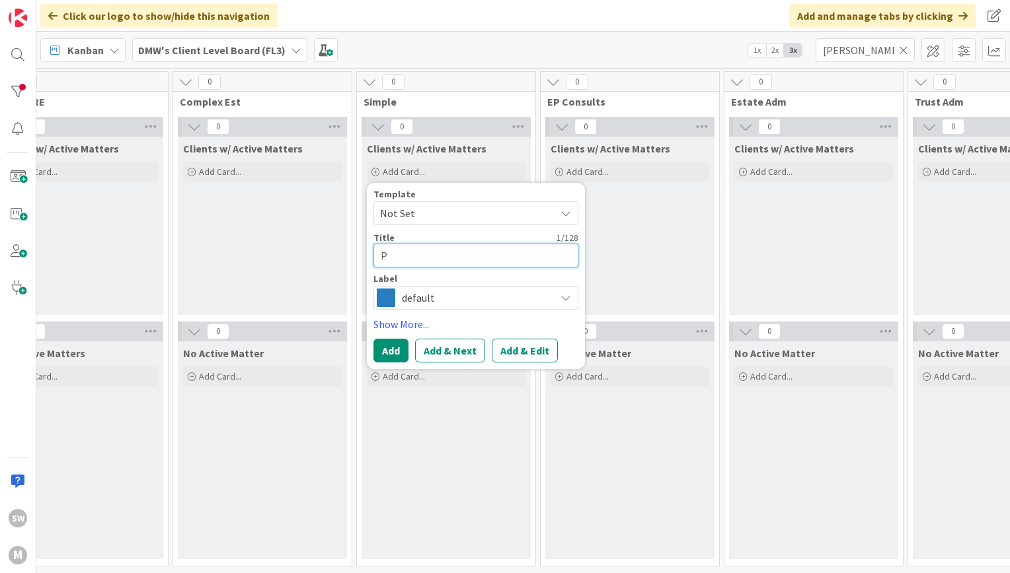
type textarea "Pa"
type textarea "x"
type textarea "Pac"
type textarea "x"
type textarea "Paci"
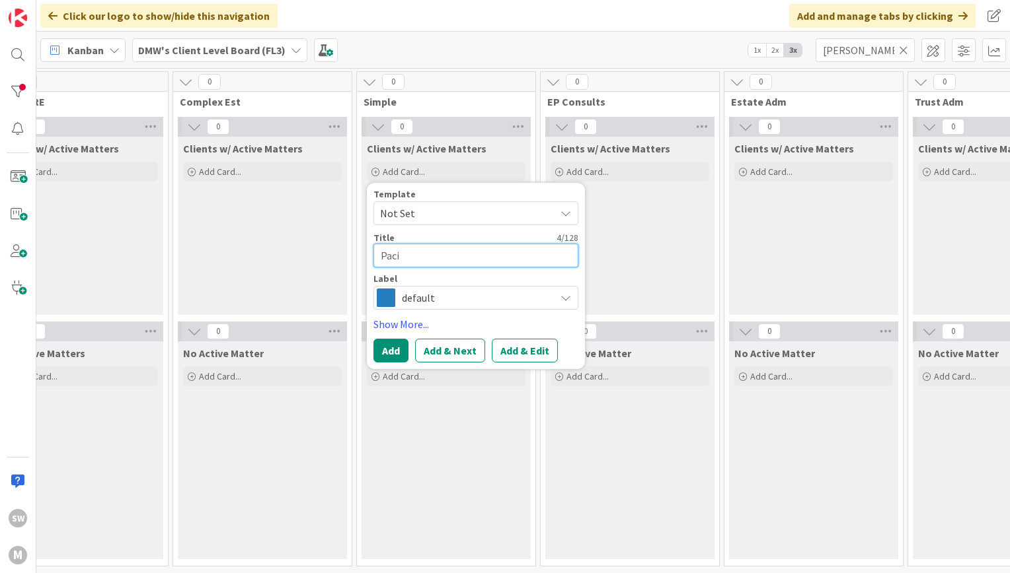
type textarea "x"
type textarea "Paci,"
type textarea "x"
type textarea "Paci,"
type textarea "x"
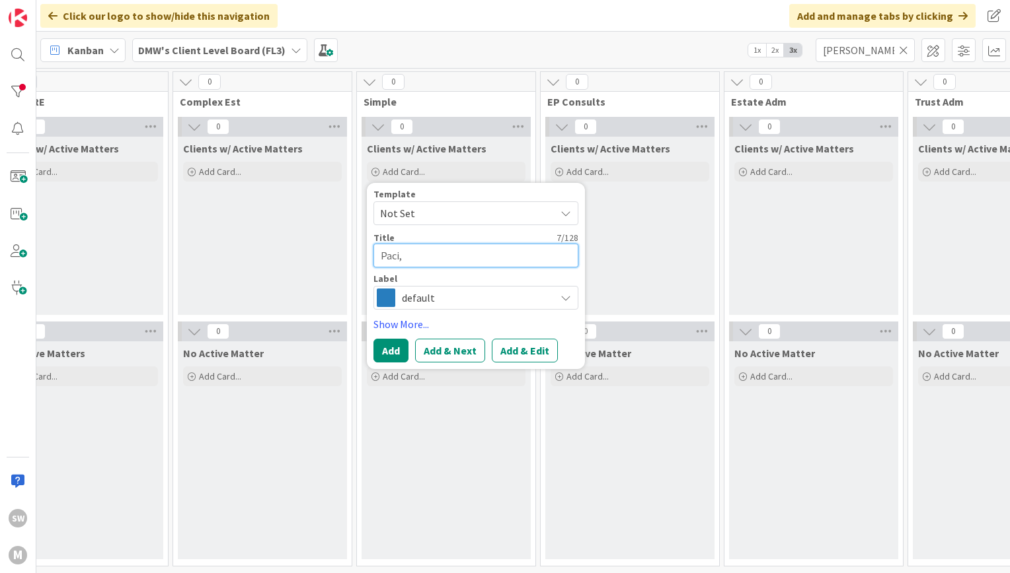
type textarea "Paci, S"
type textarea "x"
type textarea "Paci, St"
type textarea "x"
type textarea "Paci, Stef"
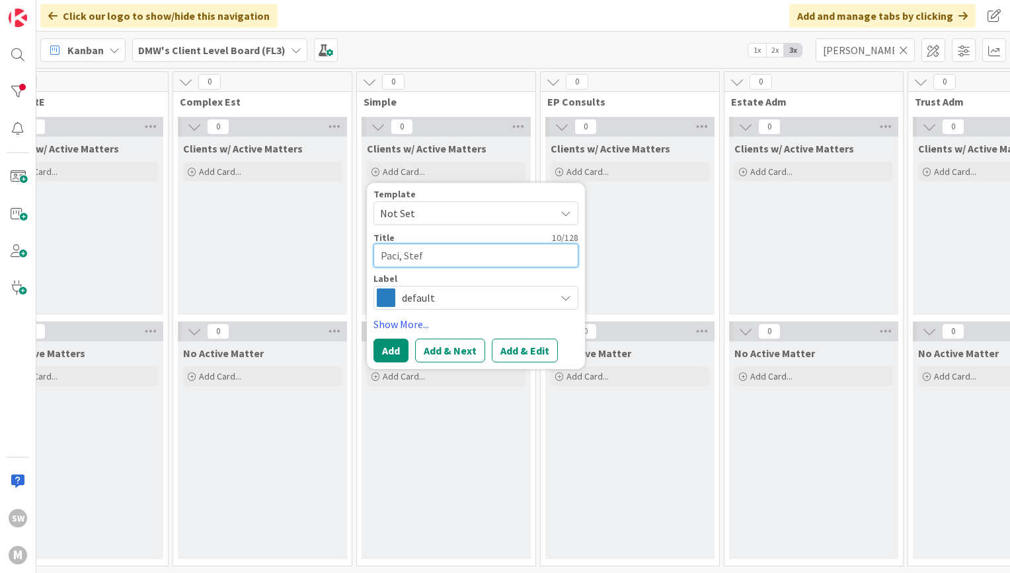
type textarea "x"
type textarea "Paci, Stefa"
type textarea "x"
type textarea "Paci, Stefan"
type textarea "x"
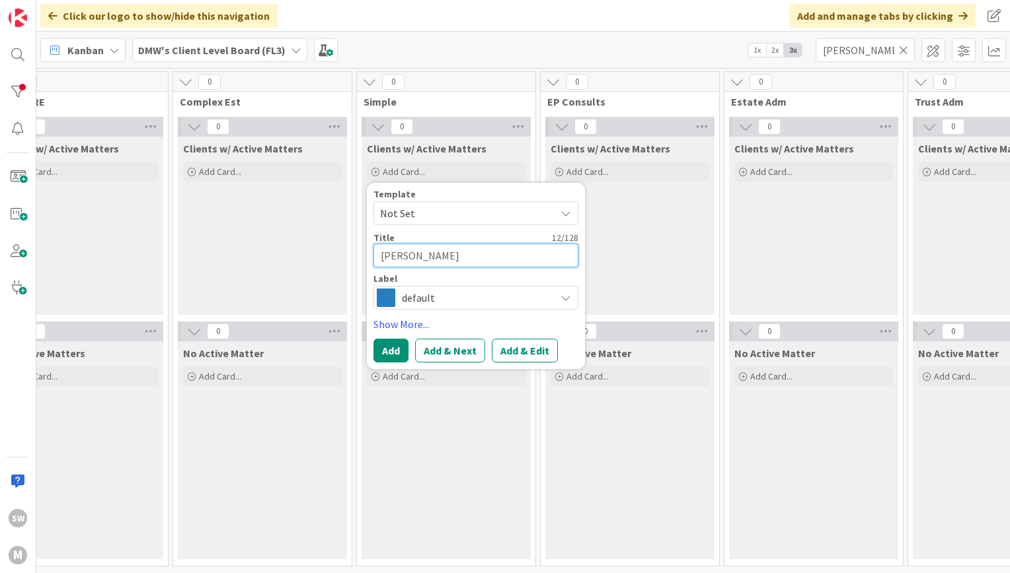
type textarea "Paci, Stefano"
type textarea "x"
type textarea "Paci, Stefano"
type textarea "x"
type textarea "Paci, Stefano a"
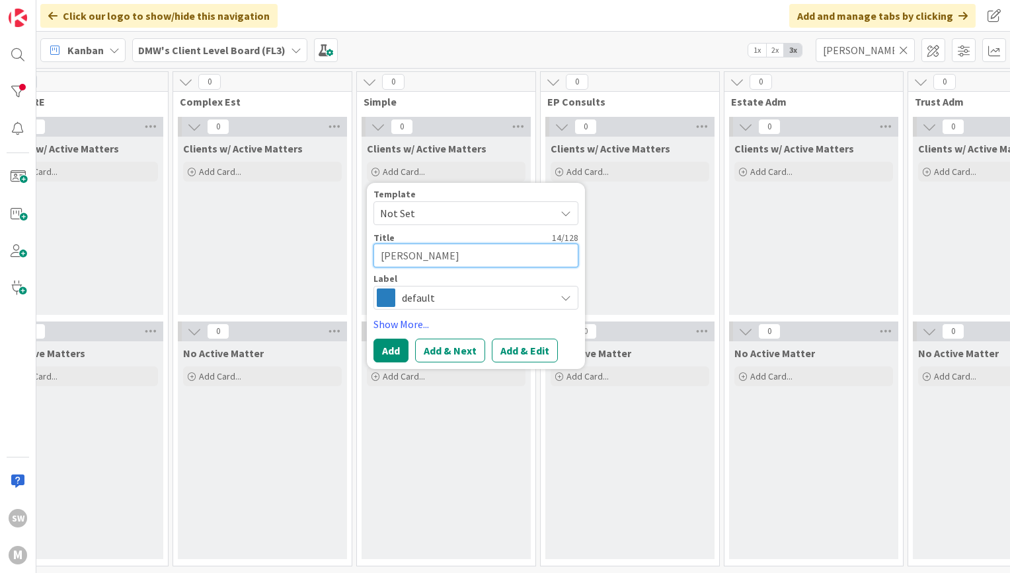
type textarea "x"
type textarea "Paci, Stefano an"
type textarea "x"
type textarea "Paci, Stefano and"
type textarea "x"
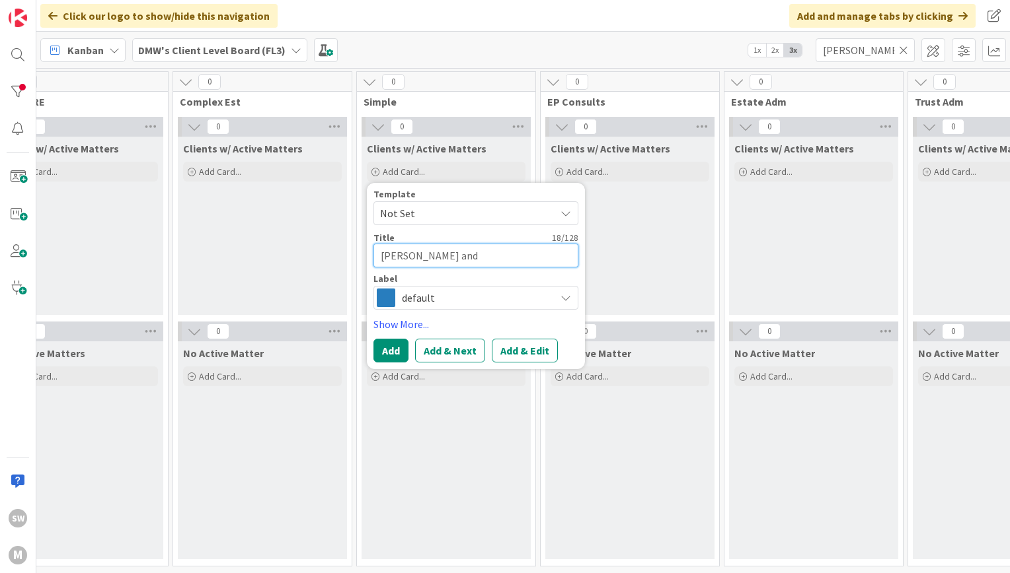
type textarea "Paci, Stefano and A"
type textarea "x"
type textarea "Paci, Stefano and Ali"
type textarea "x"
type textarea "Paci, Stefano and Alis"
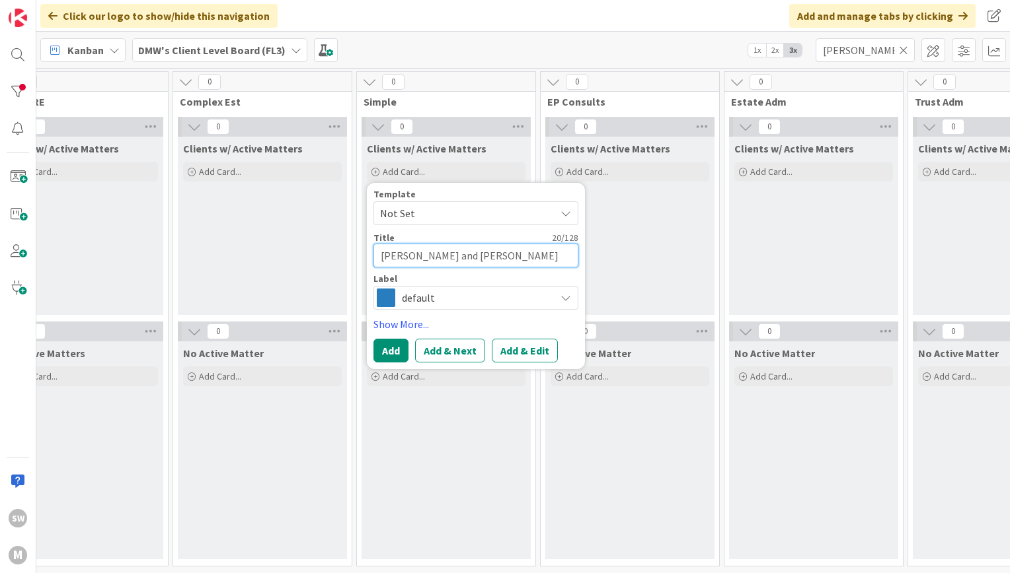
type textarea "x"
type textarea "Paci, Stefano and Aliso"
type textarea "x"
type textarea "Paci, Stefano and Alison"
type textarea "x"
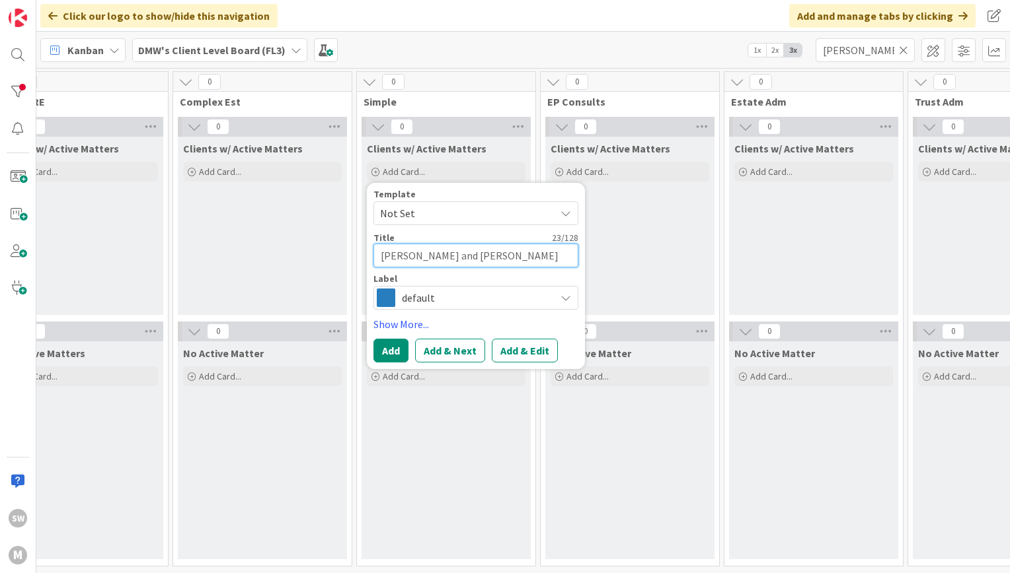
type textarea "Paci, Stefano and Alison"
type textarea "x"
type textarea "Paci, Stefano and Alison J"
type textarea "x"
type textarea "Paci, Stefano and Alison J."
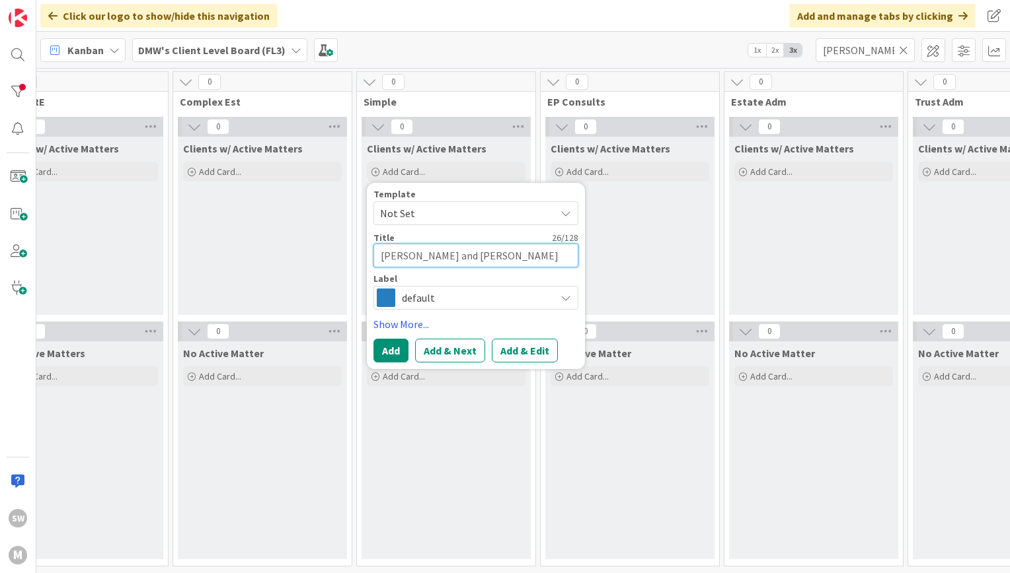
type textarea "x"
type textarea "Paci, Stefano and Alison J."
type textarea "x"
type textarea "Paci, Stefano and Alison J. M"
type textarea "x"
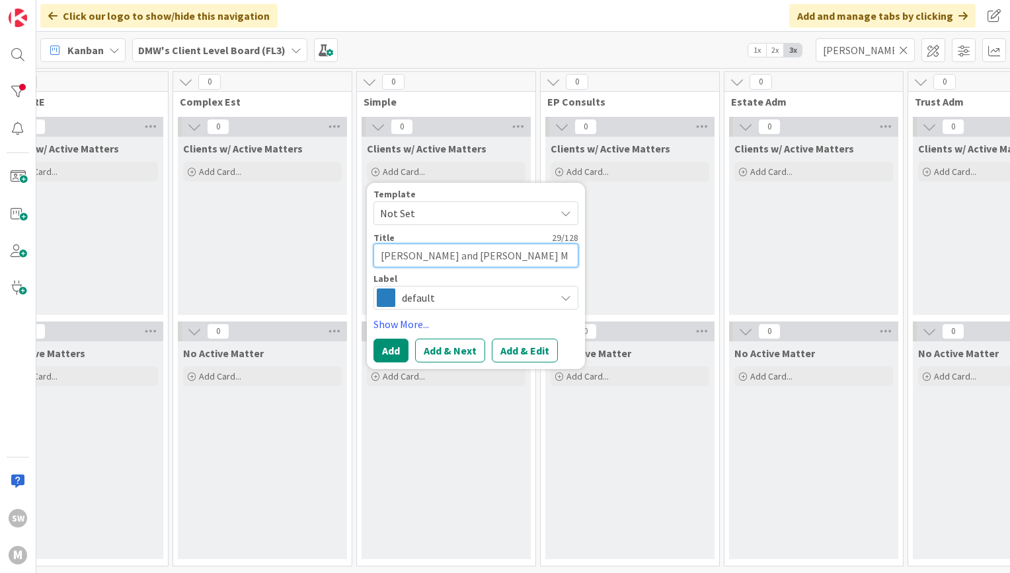
type textarea "Paci, Stefano and Alison J. Me"
type textarea "x"
type textarea "Paci, Stefano and Alison J. Mea"
type textarea "x"
type textarea "Paci, Stefano and Alison J. Mear"
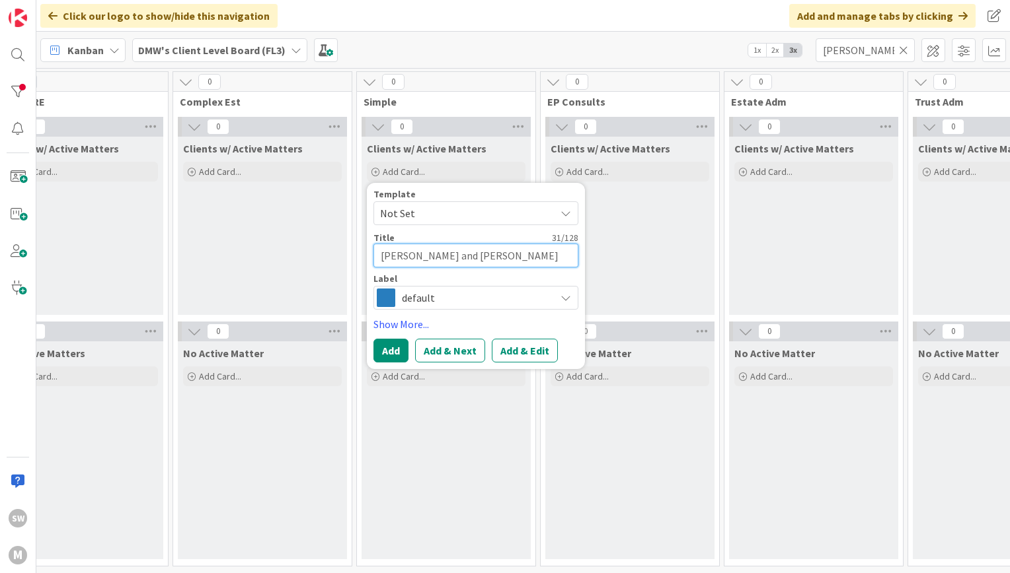
type textarea "x"
type textarea "Paci, Stefano and Alison J. Mears"
type textarea "x"
type textarea "Paci, Stefano and Alison J. Mears"
type textarea "x"
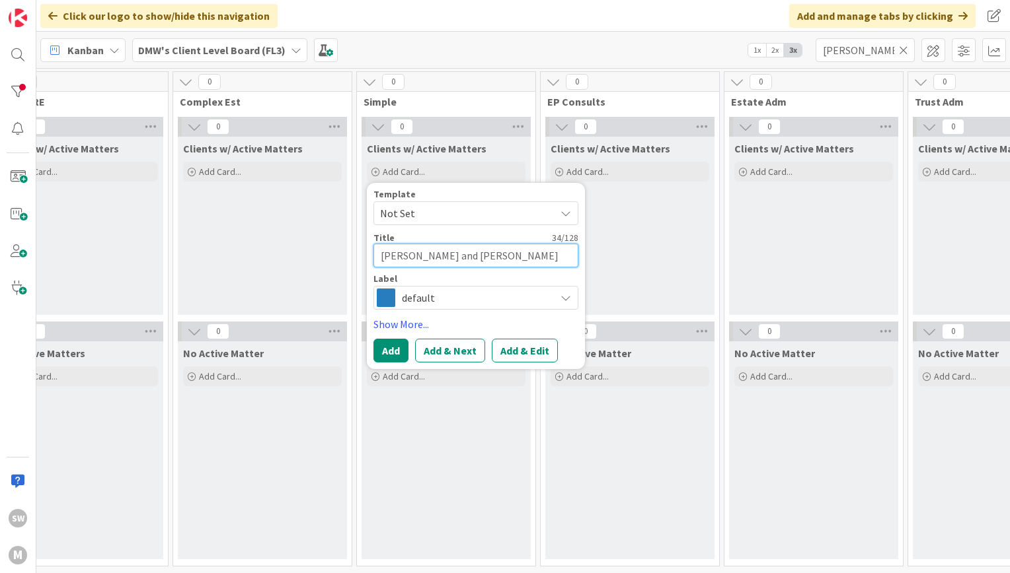
type textarea "Paci, Stefano and Alison J. Mears |"
type textarea "x"
type textarea "Paci, Stefano and Alison J. Mears |"
type textarea "x"
type textarea "Paci, Stefano and Alison J. Mears | E"
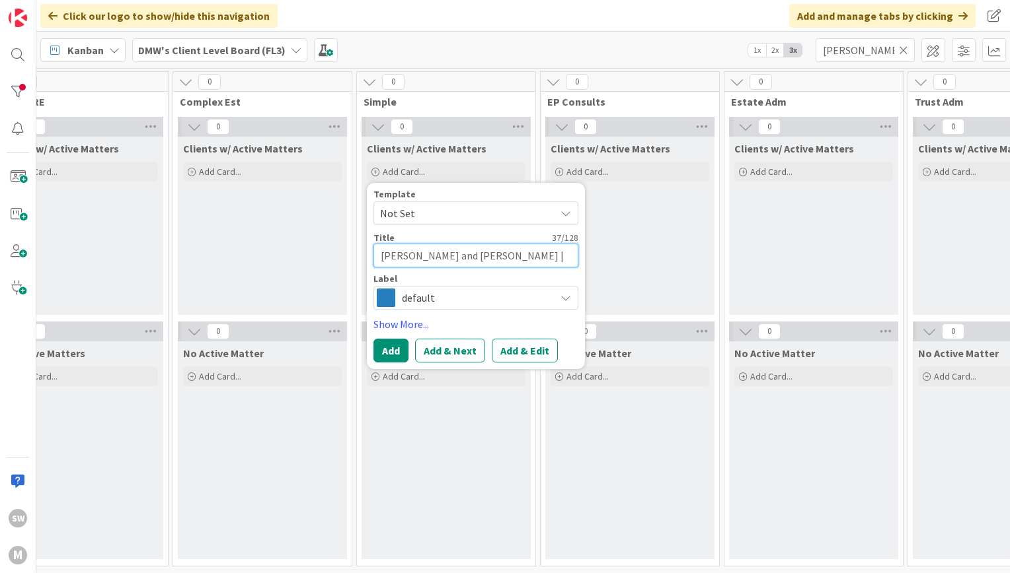
type textarea "x"
type textarea "Paci, Stefano and Alison J. Mears | Es"
type textarea "x"
type textarea "Paci, Stefano and Alison J. Mears | Est"
type textarea "x"
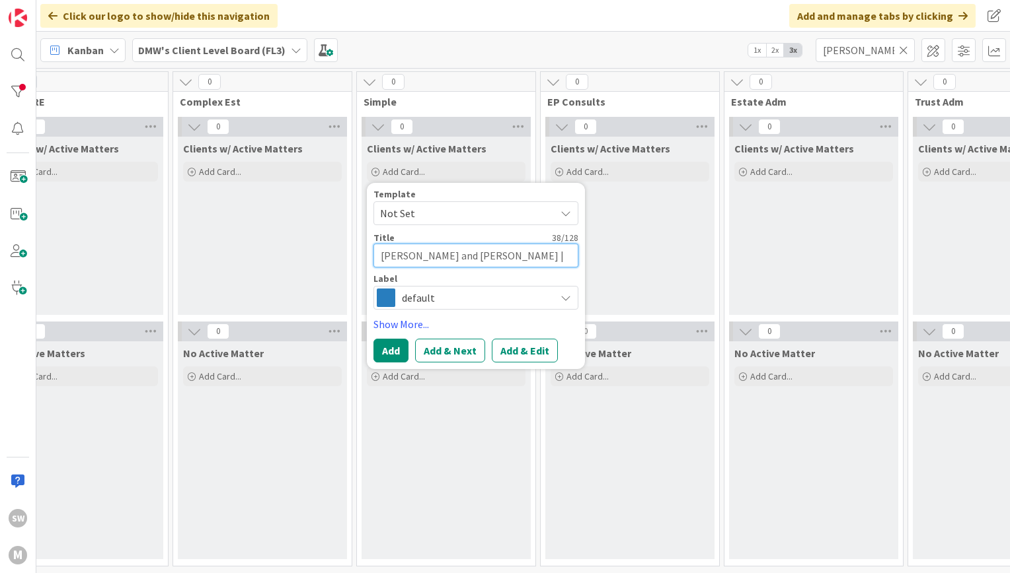
type textarea "Paci, Stefano and Alison J. Mears | Esta"
type textarea "x"
type textarea "Paci, Stefano and Alison J. Mears | Estae"
type textarea "x"
type textarea "Paci, Stefano and Alison J. Mears | Esta"
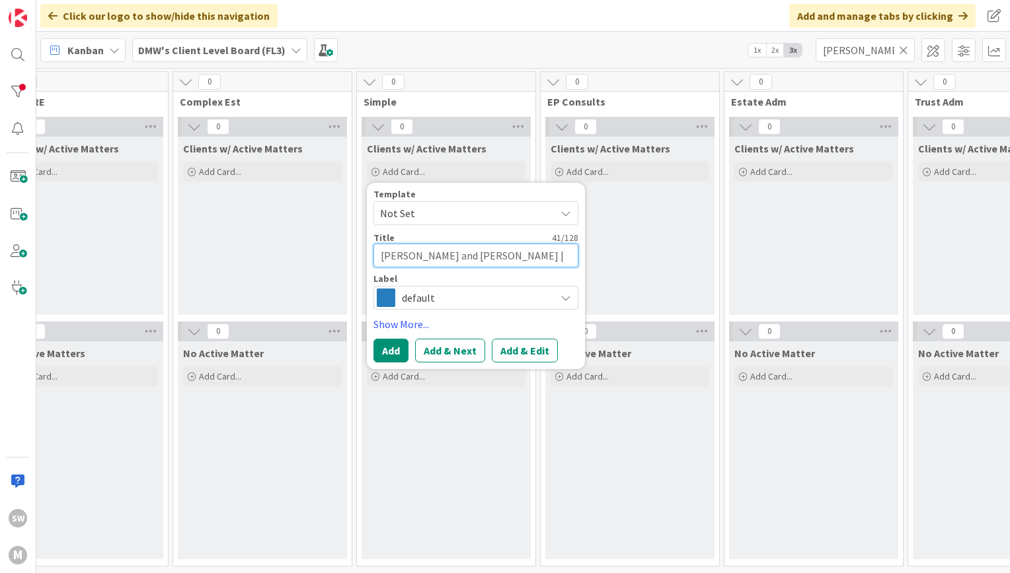
type textarea "x"
type textarea "Paci, Stefano and Alison J. Mears | Estat"
type textarea "x"
type textarea "Paci, Stefano and Alison J. Mears | Estate"
type textarea "x"
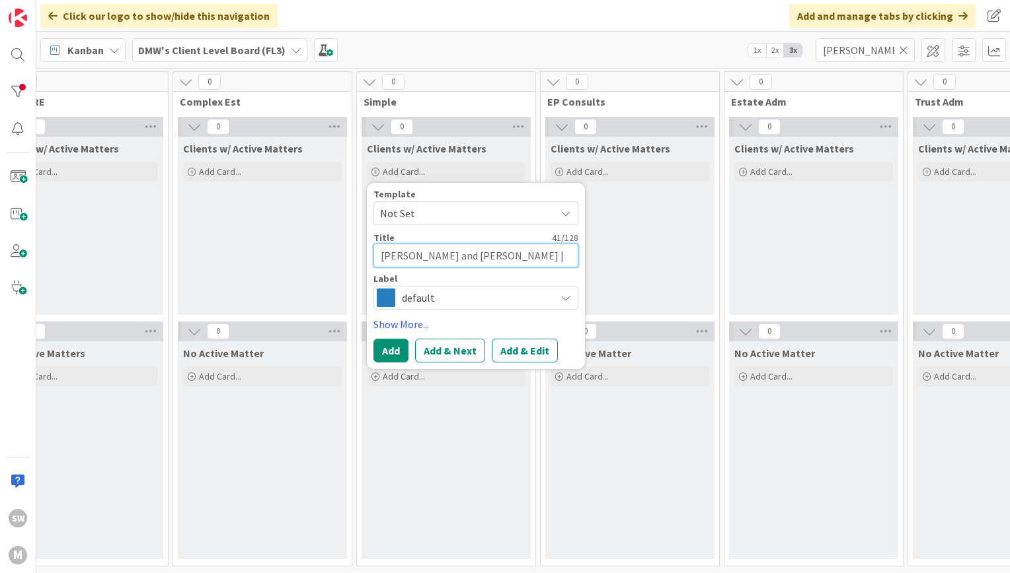
type textarea "Paci, Stefano and Alison J. Mears | Estate"
type textarea "x"
type textarea "Paci, Stefano and Alison J. Mears | Estate Pl"
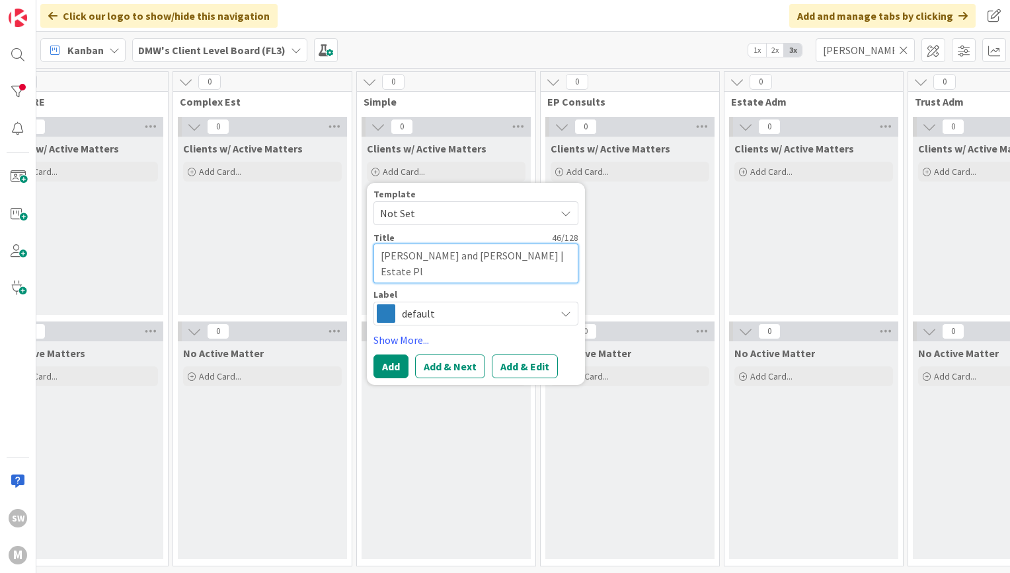
type textarea "x"
type textarea "Paci, Stefano and Alison J. Mears | Estate Pla"
type textarea "x"
type textarea "Paci, Stefano and Alison J. Mears | Estate Plan"
type textarea "x"
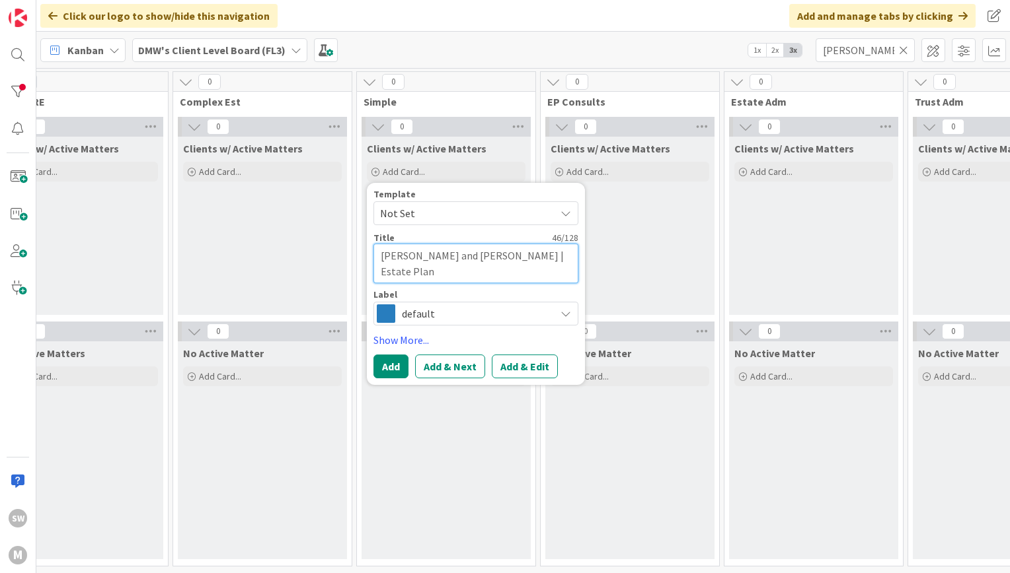
type textarea "Paci, Stefano and Alison J. Mears | Estate Plann"
type textarea "x"
type textarea "Paci, Stefano and Alison J. Mears | Estate Planni"
type textarea "x"
type textarea "Paci, Stefano and Alison J. Mears | Estate Plannin"
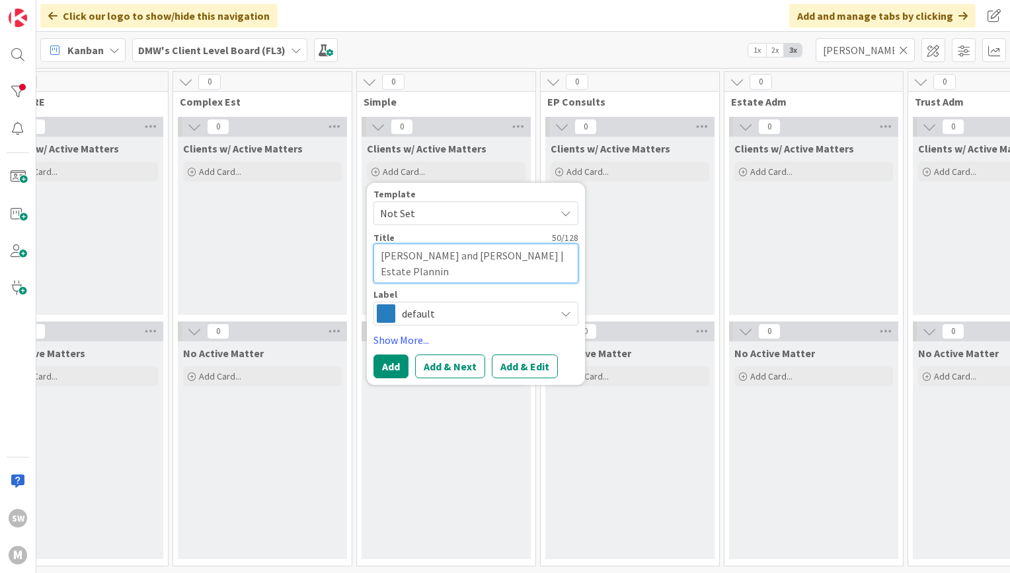
type textarea "x"
type textarea "Paci, Stefano and Alison J. Mears | Estate Planning"
type textarea "x"
type textarea "Paci, Stefano and Alison J. Mears | Estate Planning"
type textarea "x"
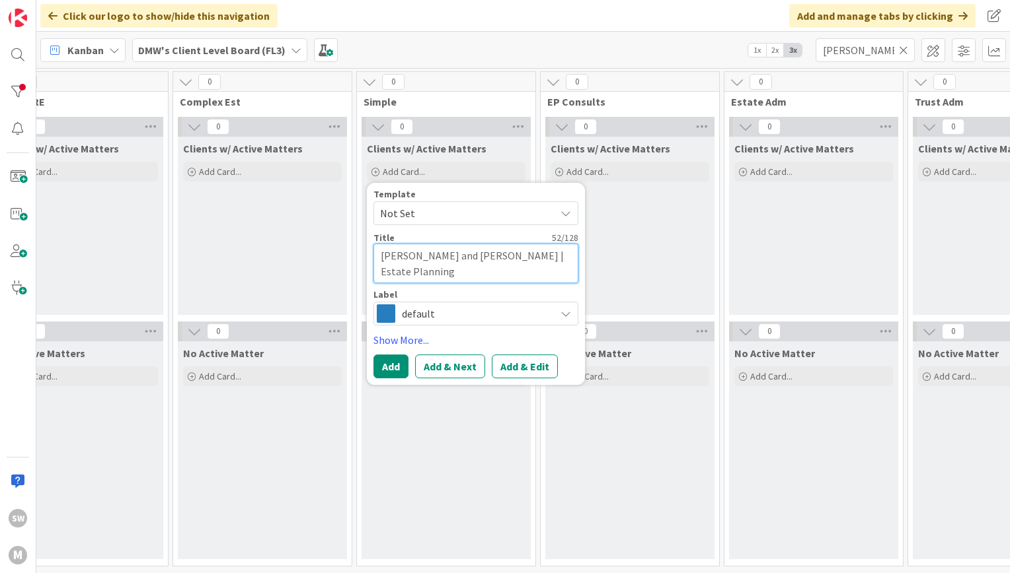
type textarea "Paci, Stefano and Alison J. Mears | Estate Planning"
type textarea "x"
type textarea "Paci, Stefano and Alison J. Mears | Estate Planning"
type textarea "x"
type textarea "Paci, Stefano and Alison J. Mears | Estate Planning |"
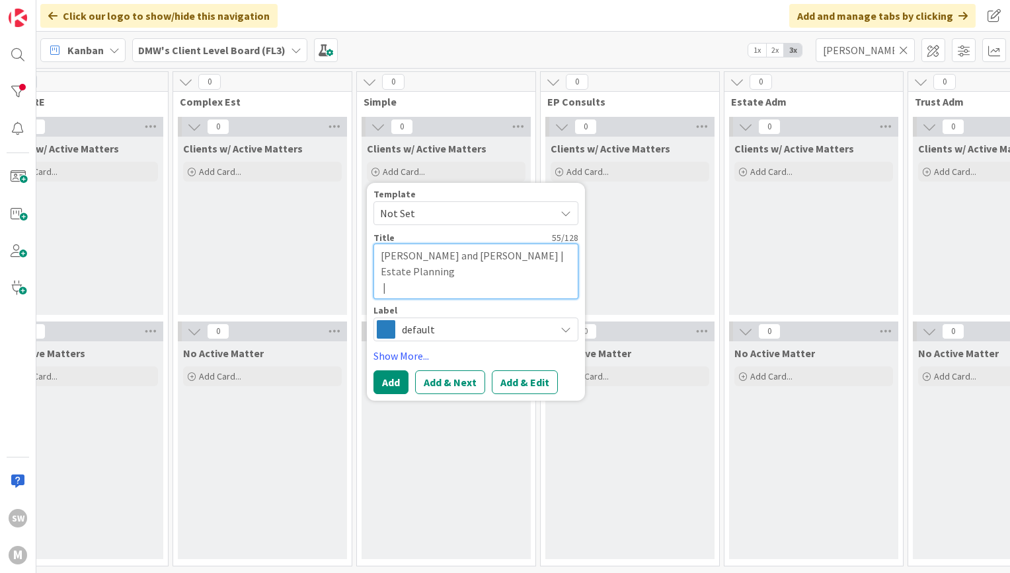
type textarea "x"
type textarea "Paci, Stefano and Alison J. Mears | Estate Planning"
type textarea "x"
type textarea "Paci, Stefano and Alison J. Mears | Estate Planning"
type textarea "x"
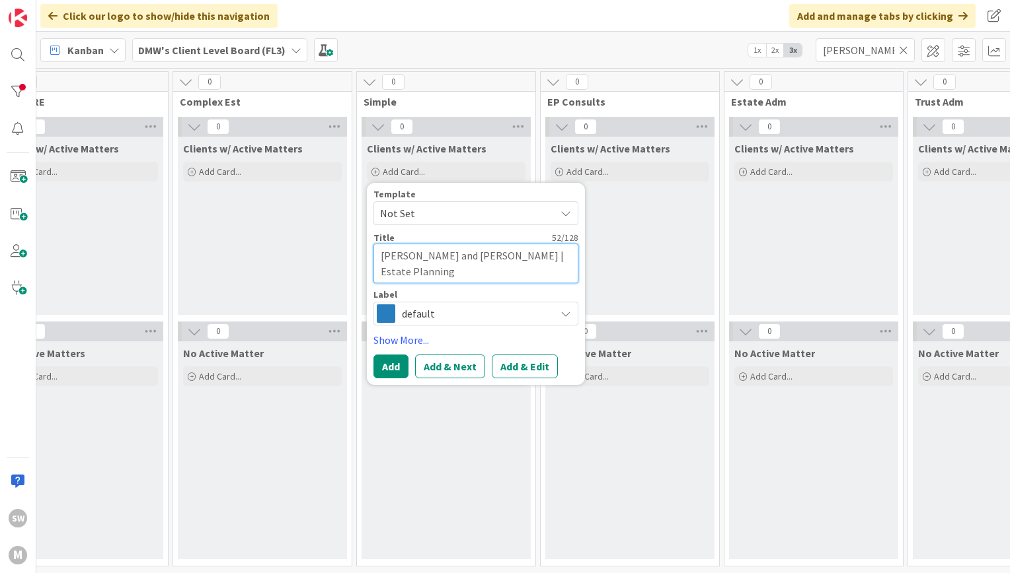
type textarea "Paci, Stefano and Alison J. Mears | Estate Planning |"
type textarea "x"
type textarea "Paci, Stefano and Alison J. Mears | Estate Planning |"
type textarea "x"
type textarea "Paci, Stefano and Alison J. Mears | Estate Planning |"
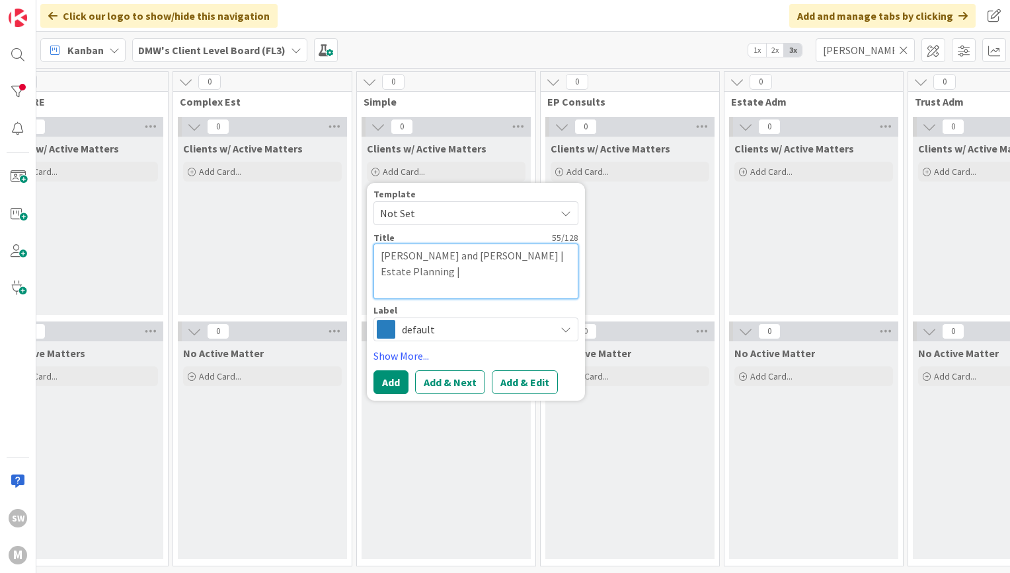
type textarea "x"
type textarea "Paci, Stefano and Alison J. Mears | Estate Planning |"
type textarea "x"
type textarea "Paci, Stefano and Alison J. Mears | Estate Planning |"
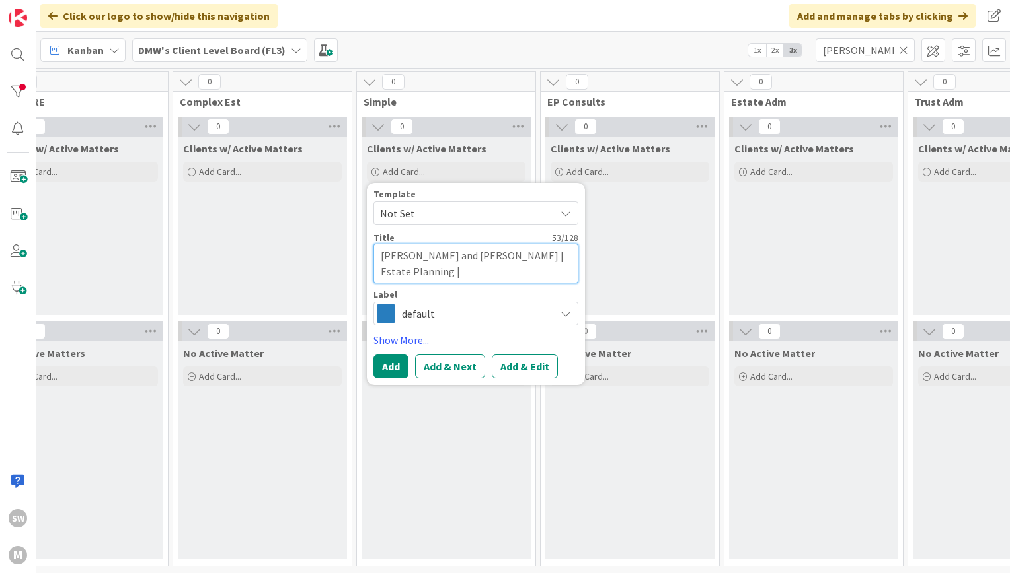
type textarea "x"
type textarea "Paci, Stefano and Alison J. Mears | Estate Planning |"
type textarea "x"
type textarea "Paci, Stefano and Alison J. Mears | Estate Planning | 0"
type textarea "x"
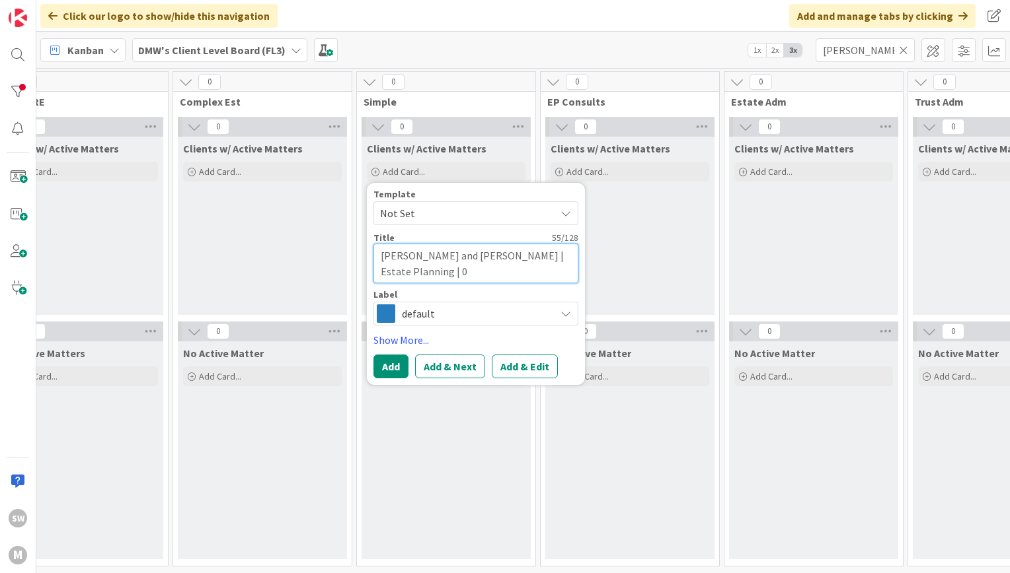
type textarea "Paci, Stefano and Alison J. Mears | Estate Planning | 00"
type textarea "x"
type textarea "Paci, Stefano and Alison J. Mears | Estate Planning | 001"
type textarea "x"
type textarea "Paci, Stefano and Alison J. Mears | Estate Planning | 0013"
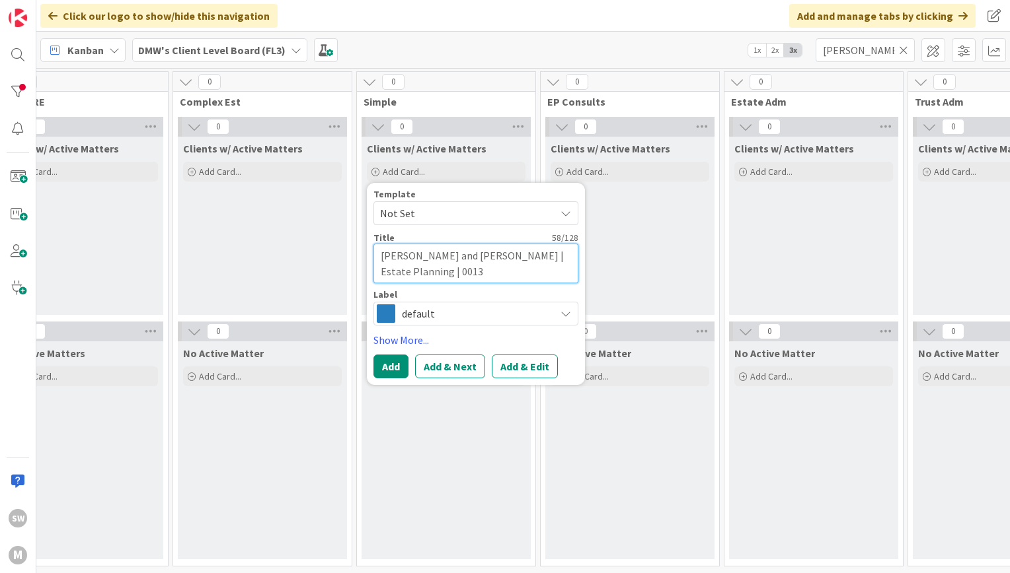
type textarea "x"
type textarea "Paci, Stefano and Alison J. Mears | Estate Planning | 00134"
click at [384, 341] on link "Show More..." at bounding box center [475, 340] width 205 height 16
type textarea "x"
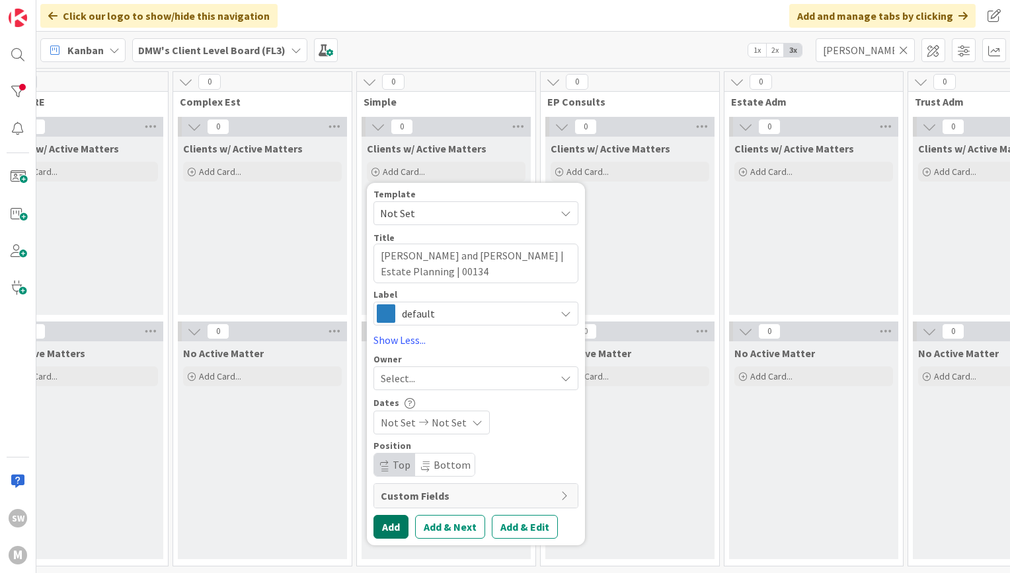
click at [394, 525] on button "Add" at bounding box center [390, 527] width 35 height 24
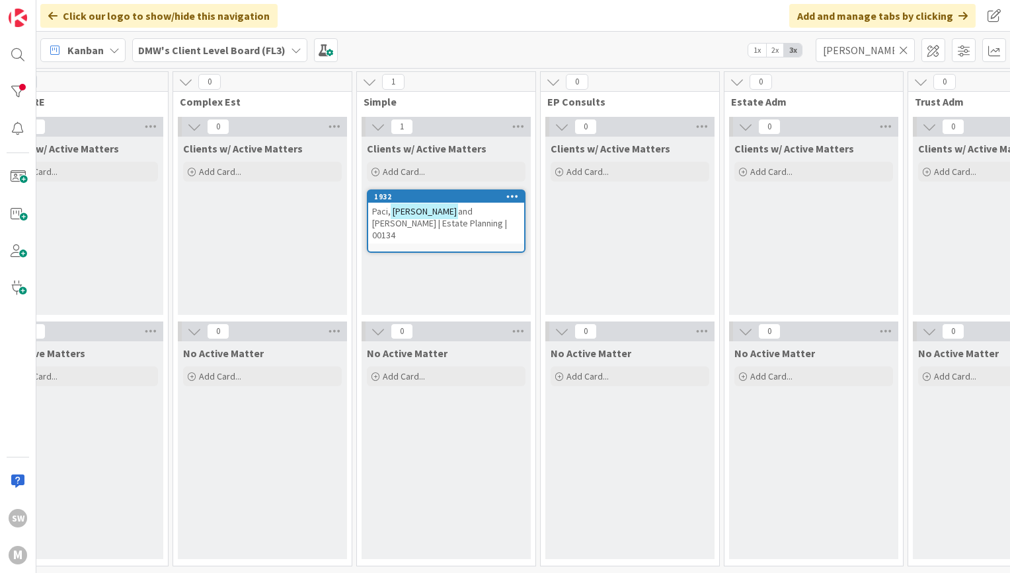
click at [433, 227] on div "Paci, Stefano and Alison J. Mears | Estate Planning | 00134" at bounding box center [446, 223] width 156 height 41
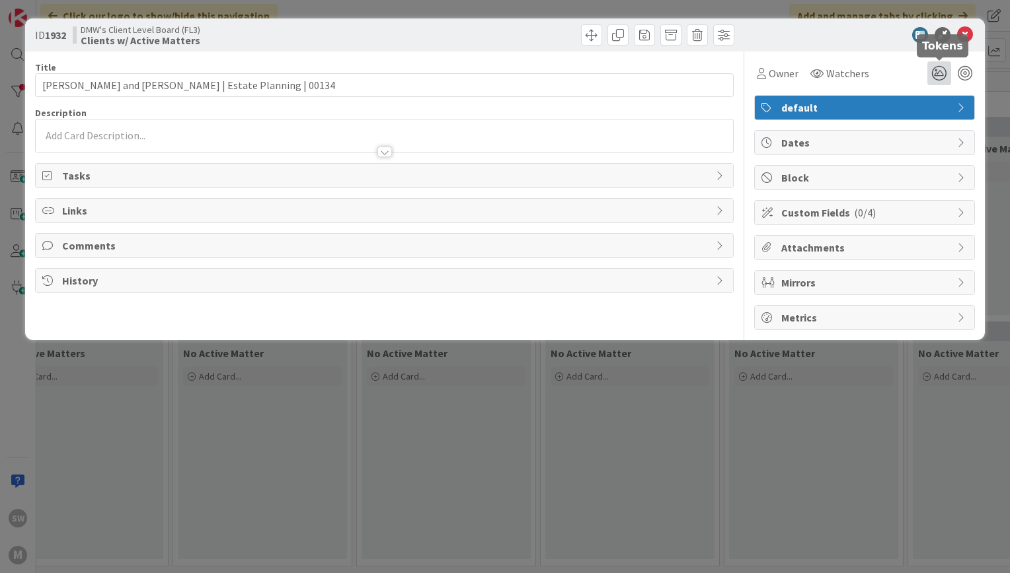
click at [942, 70] on icon at bounding box center [939, 73] width 24 height 24
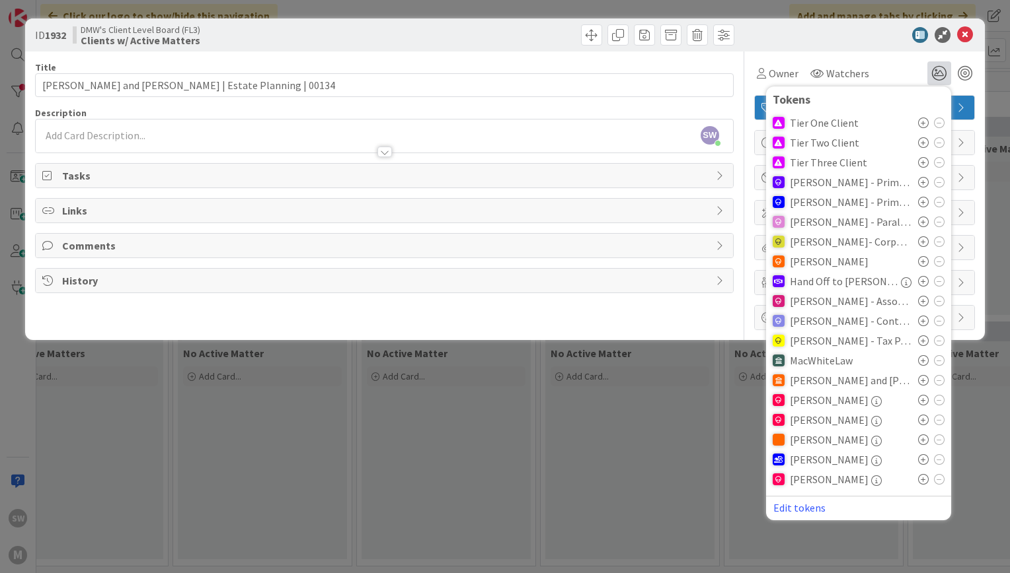
click at [922, 121] on icon at bounding box center [923, 123] width 11 height 11
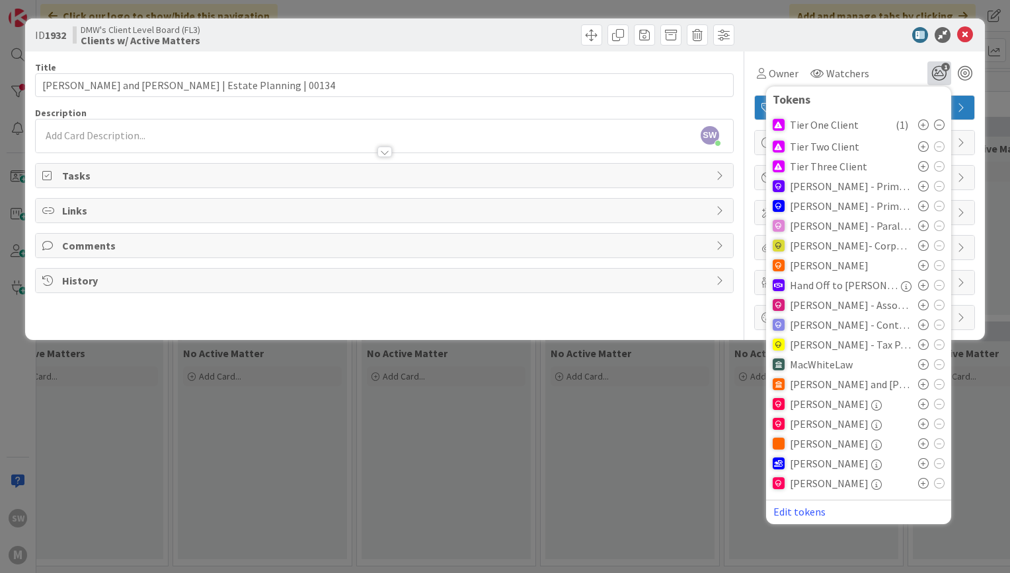
click at [182, 201] on div "Links" at bounding box center [384, 211] width 697 height 24
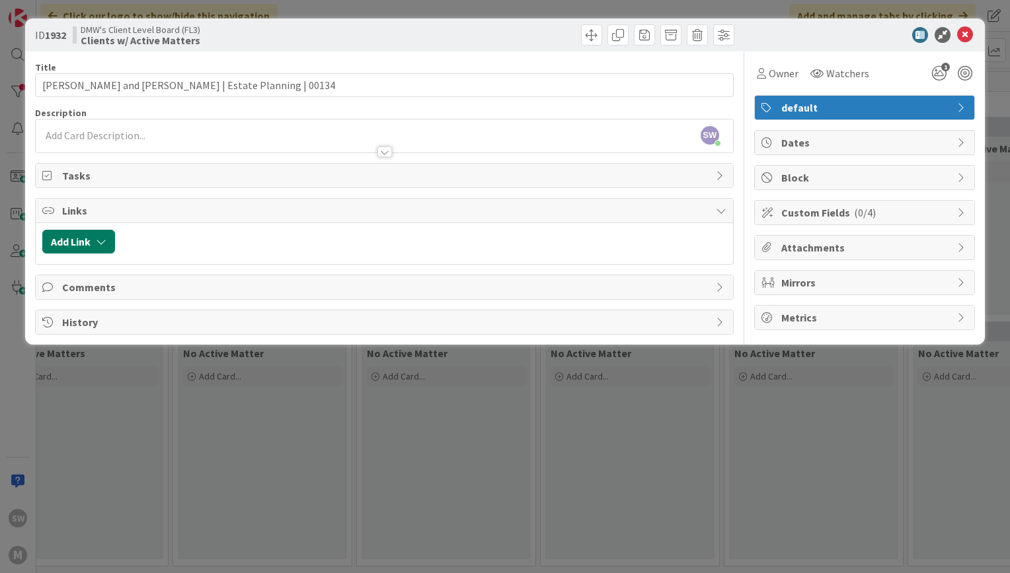
click at [112, 237] on button "Add Link" at bounding box center [78, 242] width 73 height 24
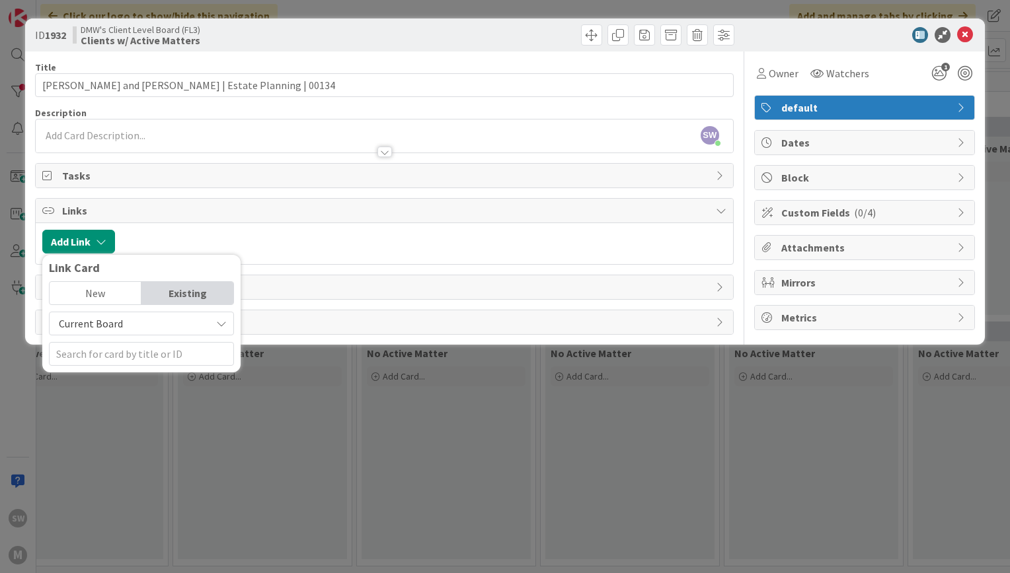
click at [106, 326] on span "Current Board" at bounding box center [91, 323] width 64 height 13
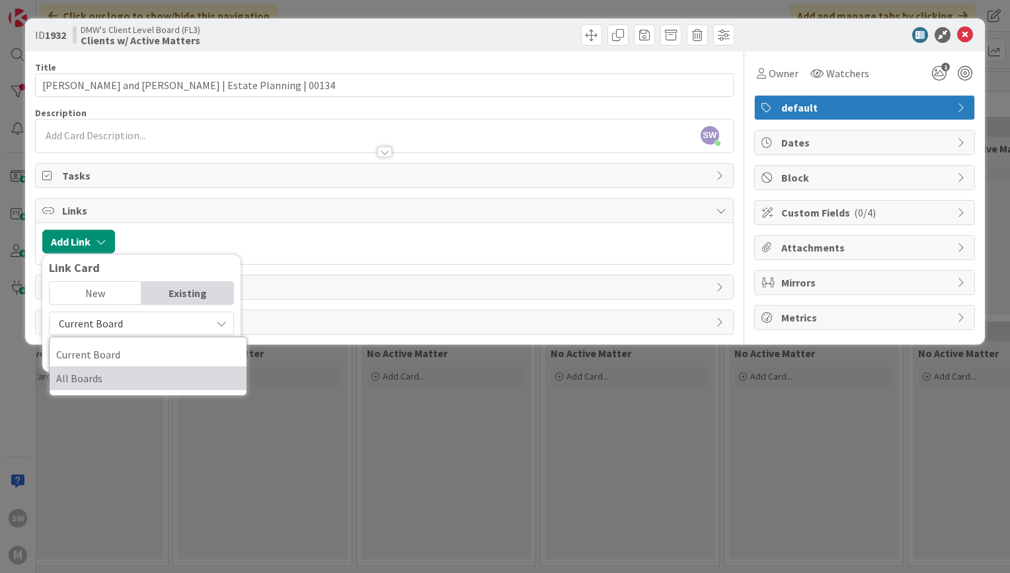
click at [106, 387] on span "All Boards" at bounding box center [148, 379] width 184 height 20
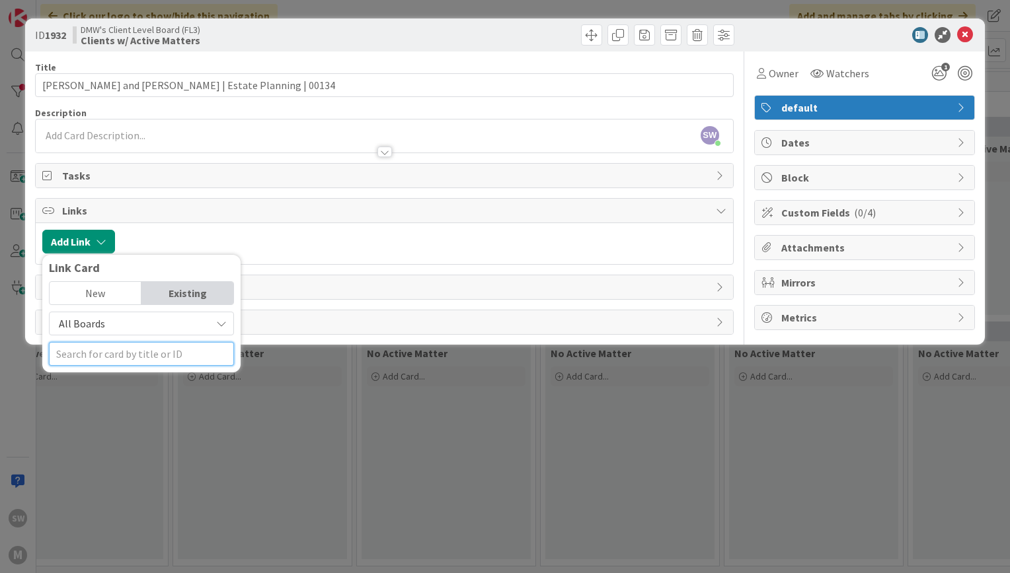
click at [95, 361] on input "text" at bounding box center [141, 354] width 185 height 24
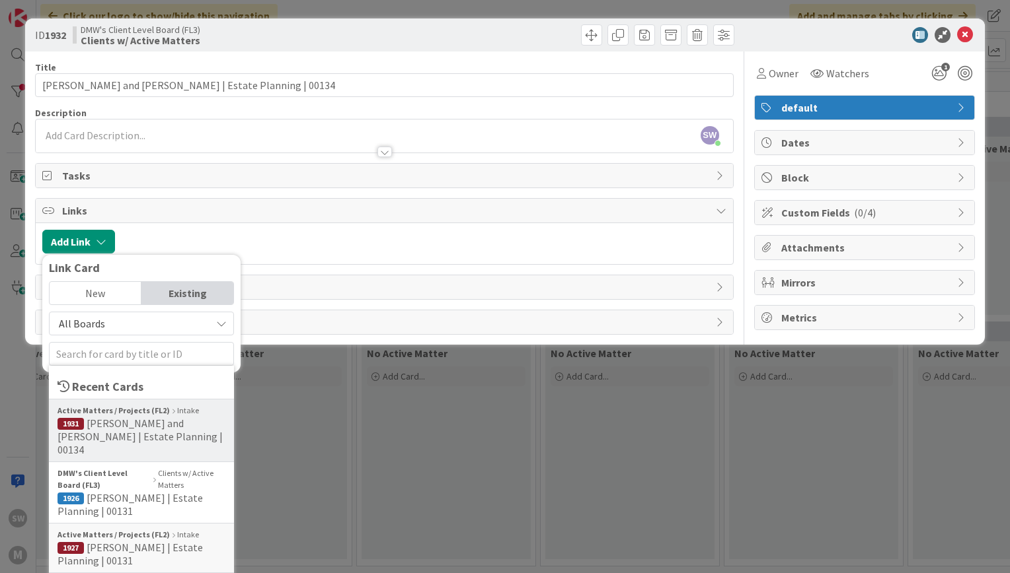
click at [106, 432] on span "Paci, Stefano and Alison J. Mears | Estate Planning | 00134" at bounding box center [139, 437] width 165 height 40
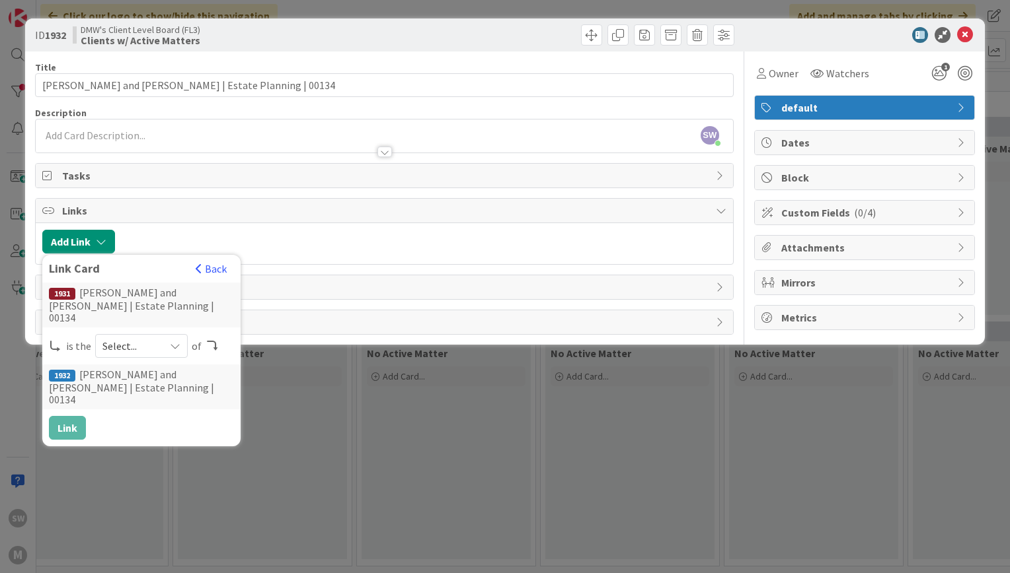
click at [149, 340] on span "Select..." at bounding box center [129, 346] width 55 height 18
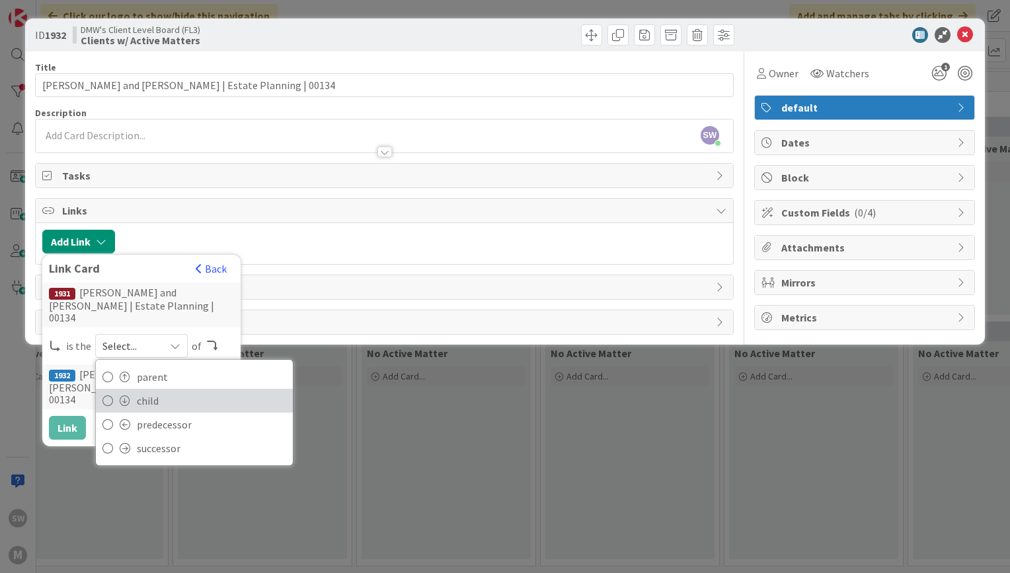
click at [143, 391] on span "child" at bounding box center [211, 401] width 149 height 20
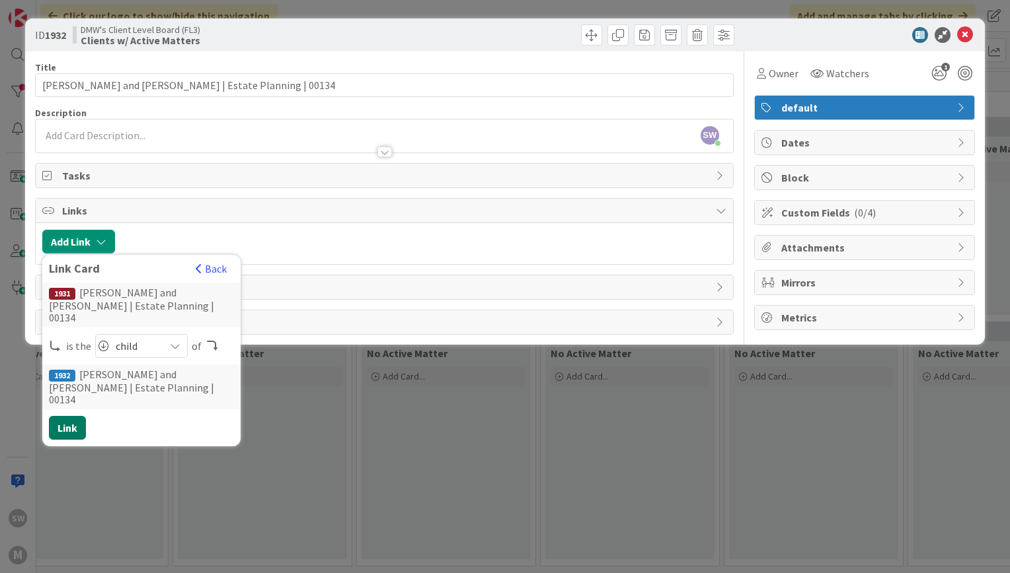
click at [78, 416] on button "Link" at bounding box center [67, 428] width 37 height 24
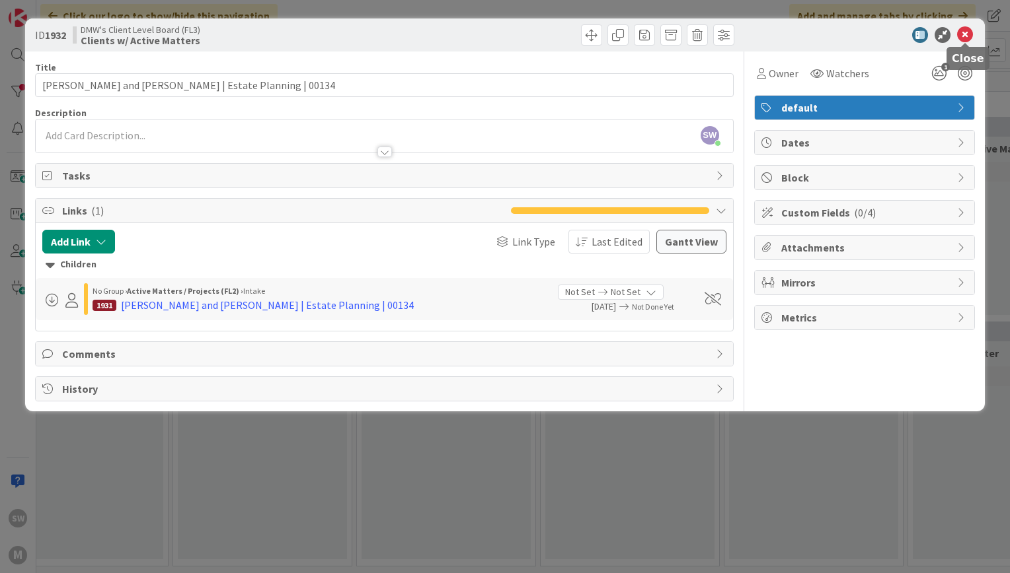
click at [965, 34] on icon at bounding box center [965, 35] width 16 height 16
